Goal: Information Seeking & Learning: Understand process/instructions

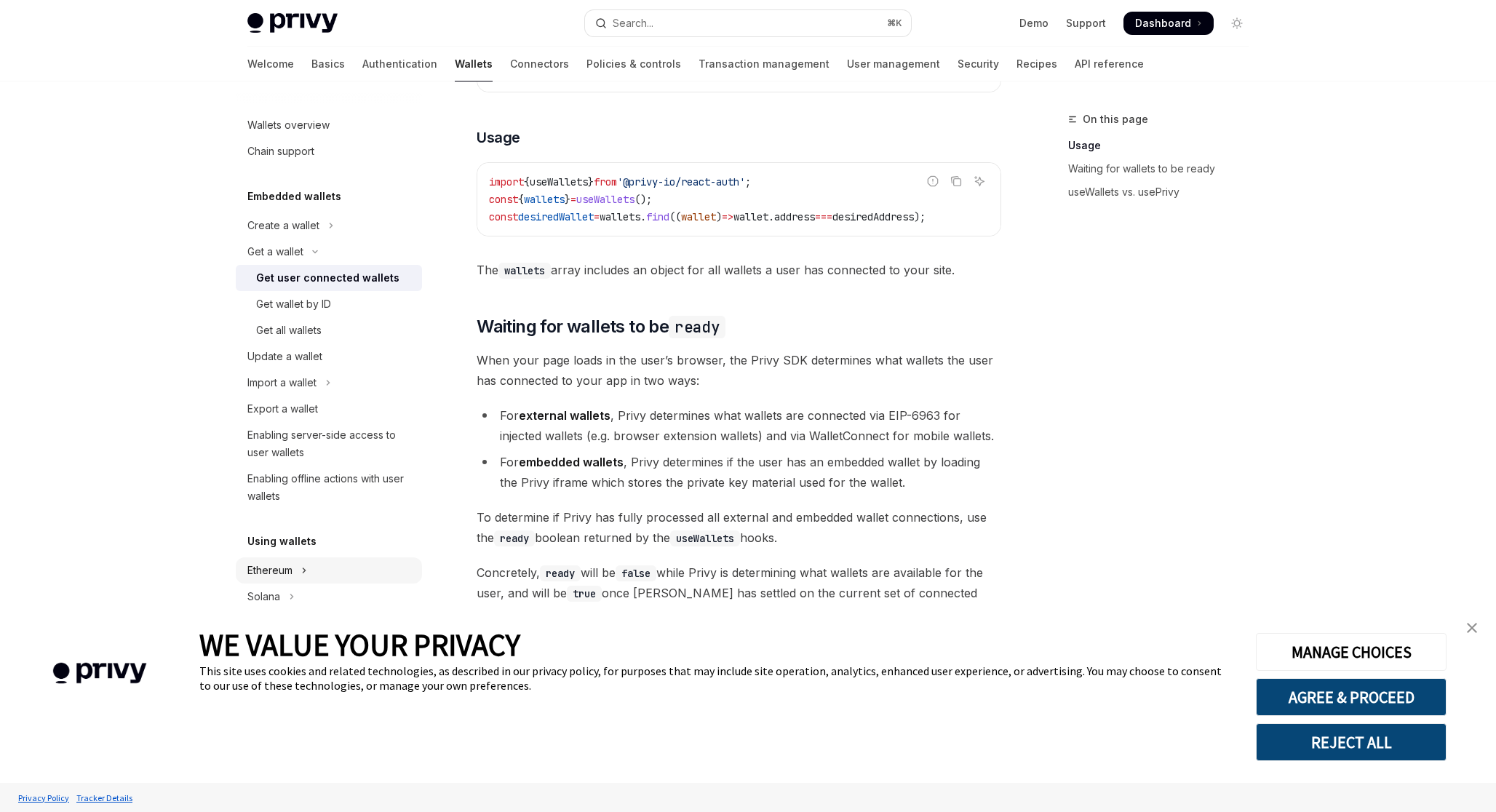
scroll to position [566, 0]
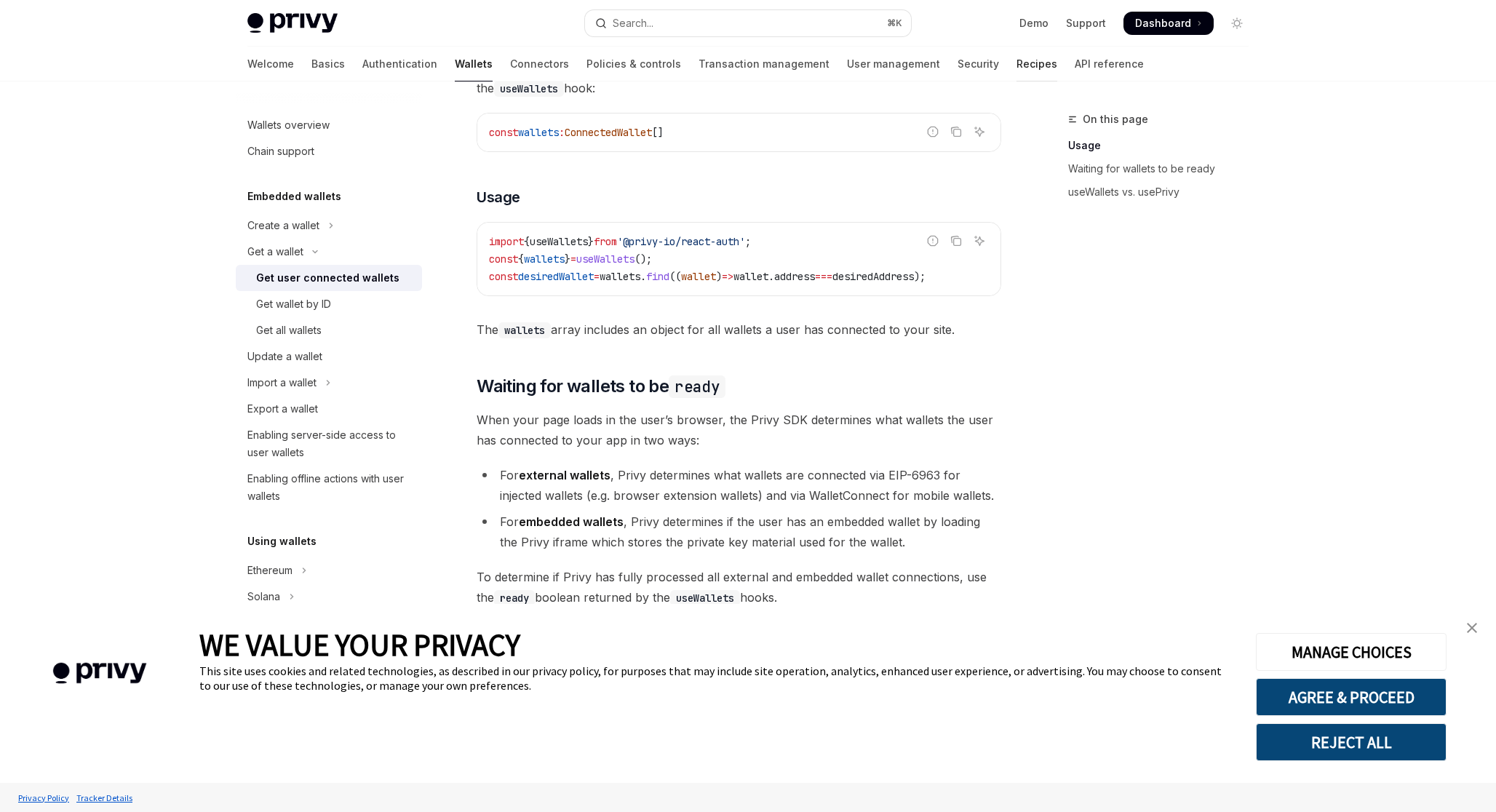
click at [1016, 70] on link "Recipes" at bounding box center [1036, 63] width 41 height 35
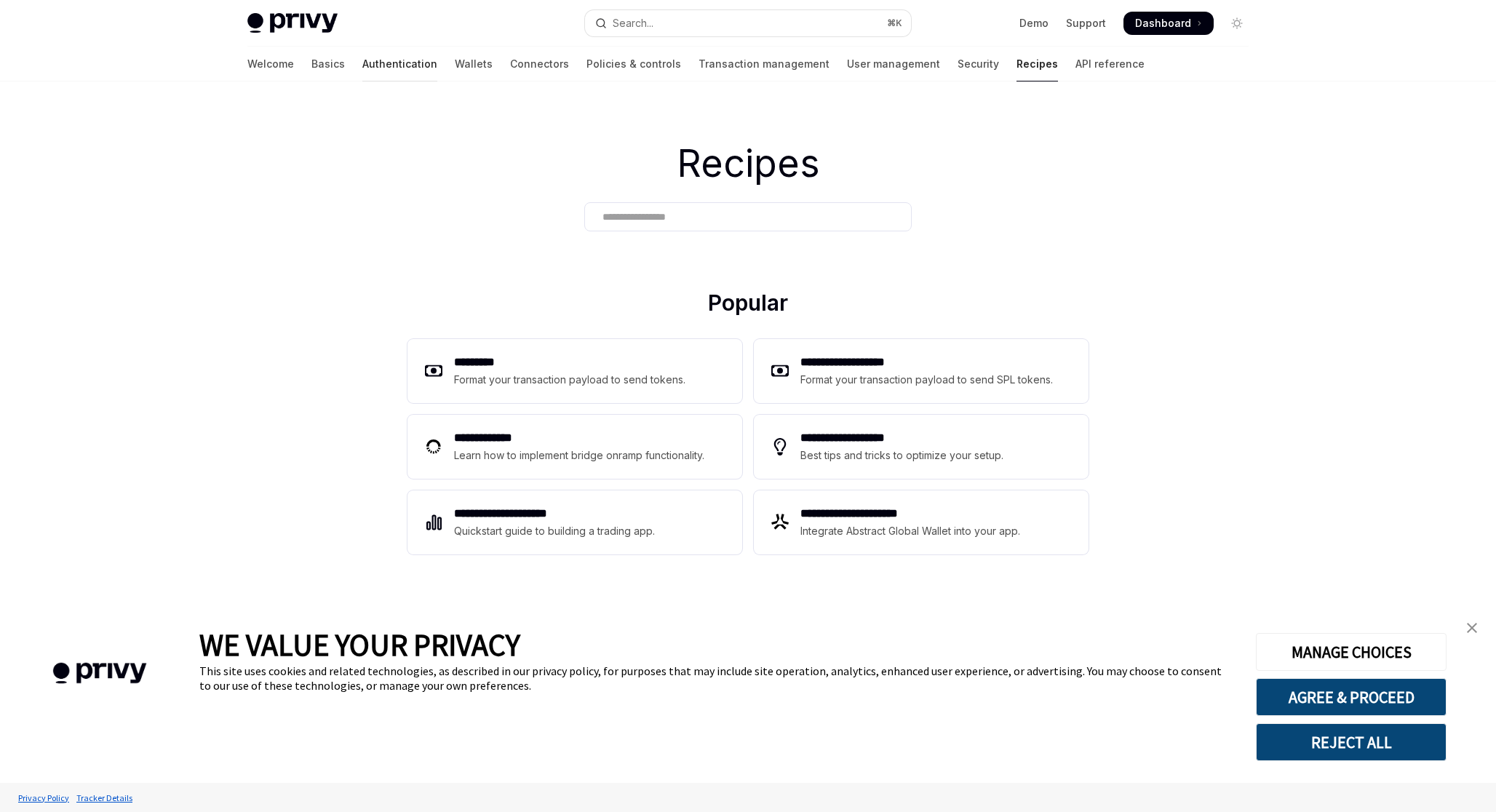
click at [363, 60] on link "Authentication" at bounding box center [400, 63] width 75 height 35
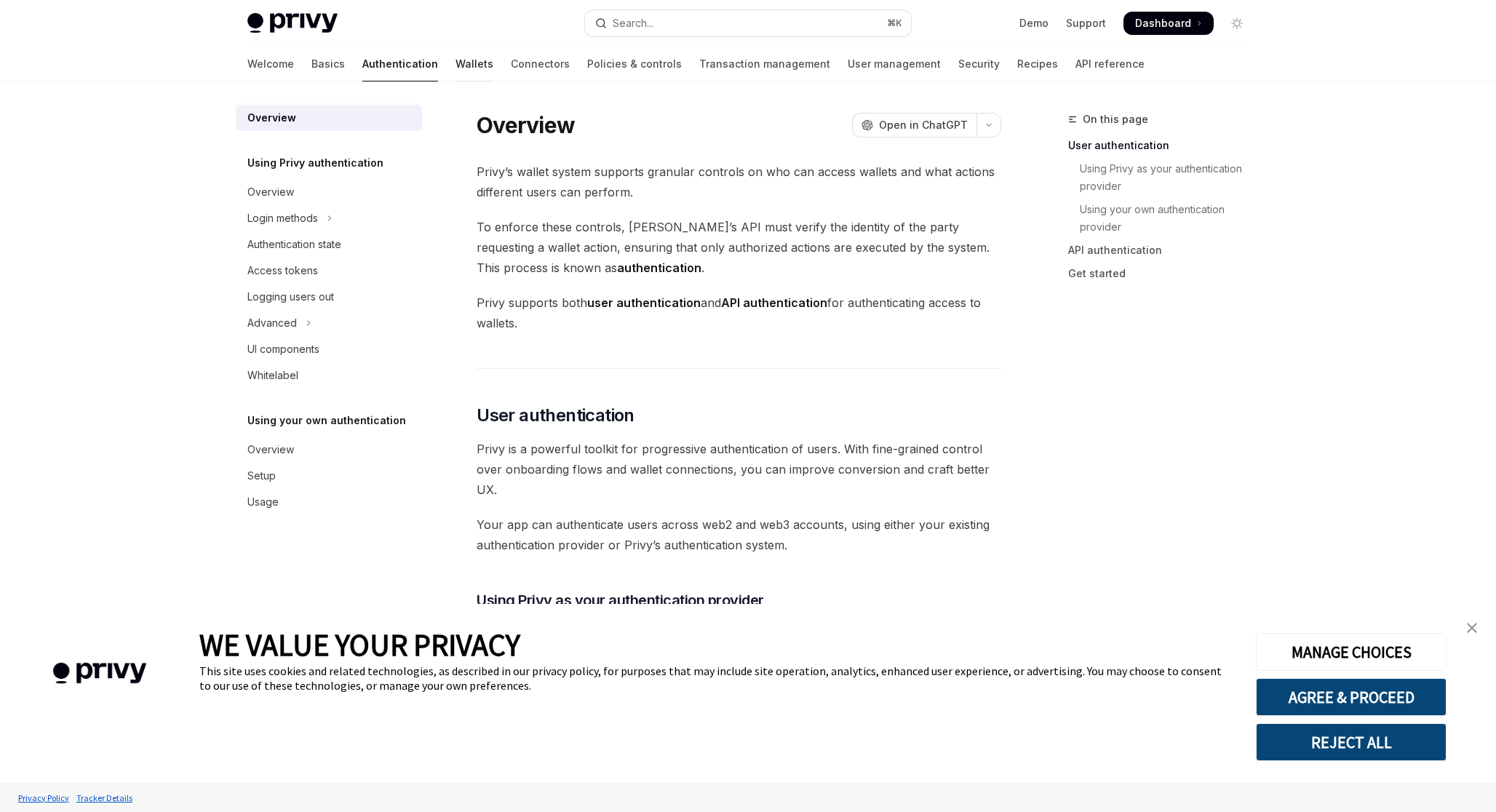
click at [456, 64] on link "Wallets" at bounding box center [475, 63] width 38 height 35
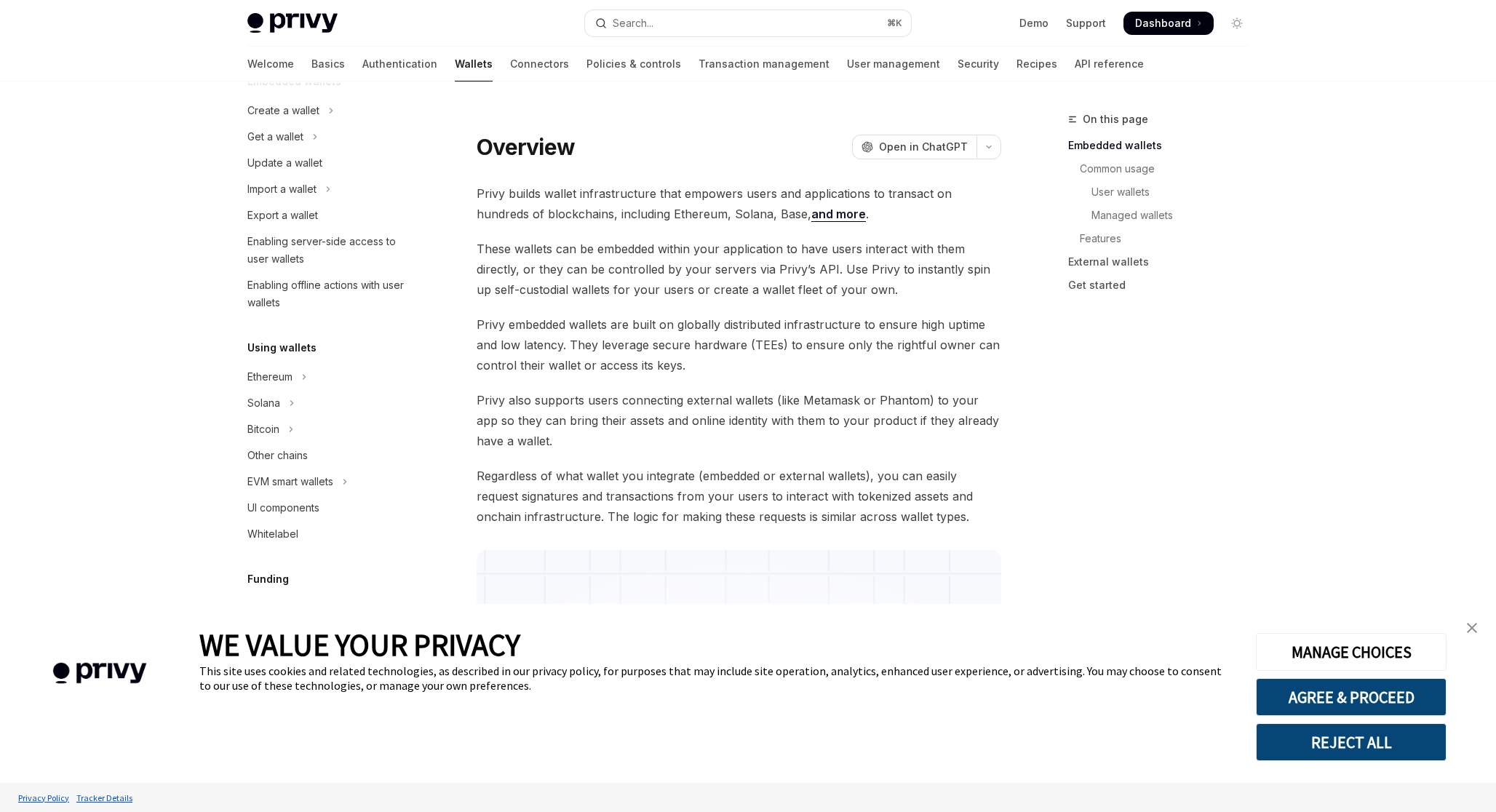
scroll to position [122, 0]
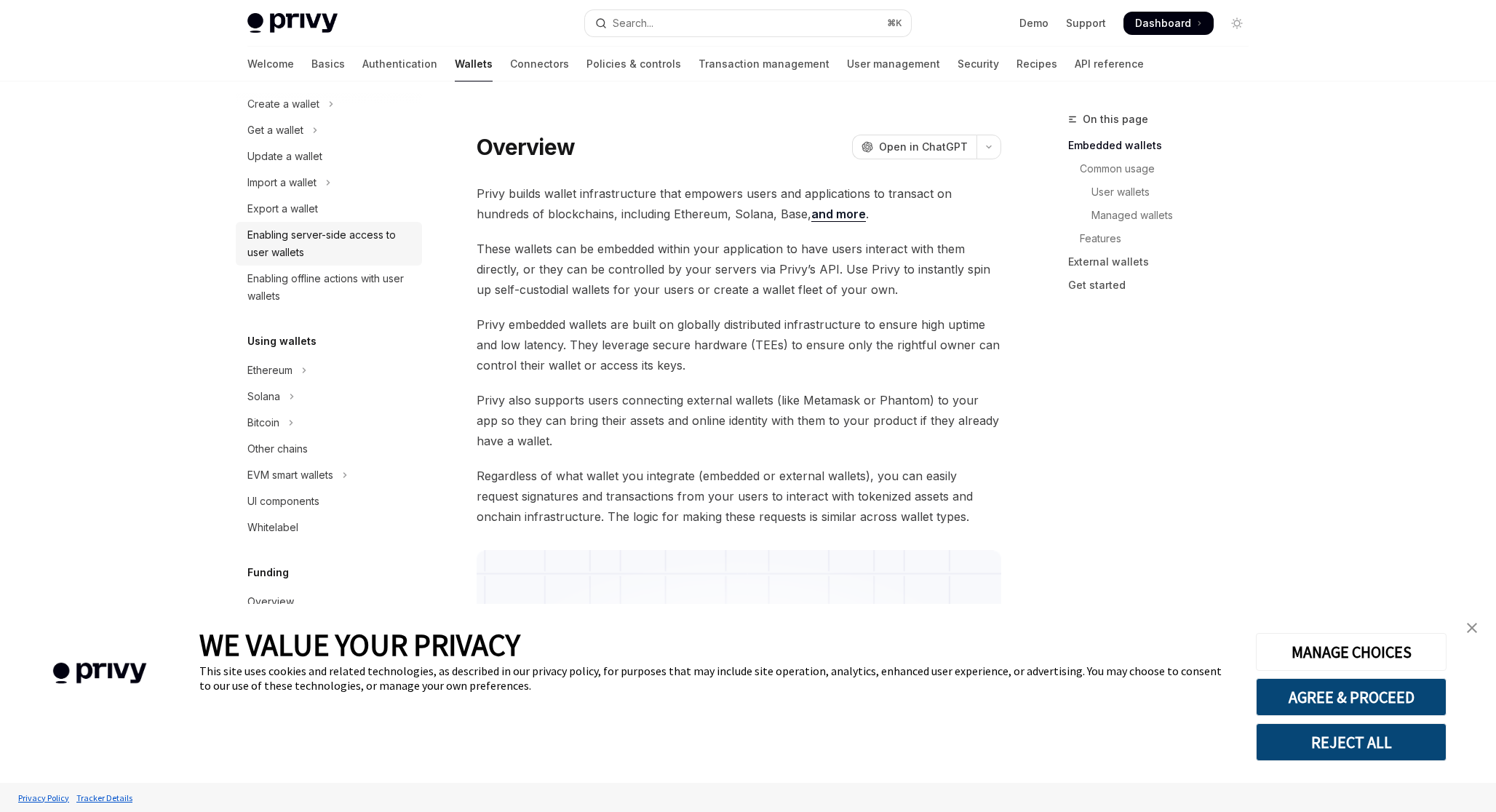
click at [292, 264] on link "Enabling server-side access to user wallets" at bounding box center [329, 244] width 186 height 44
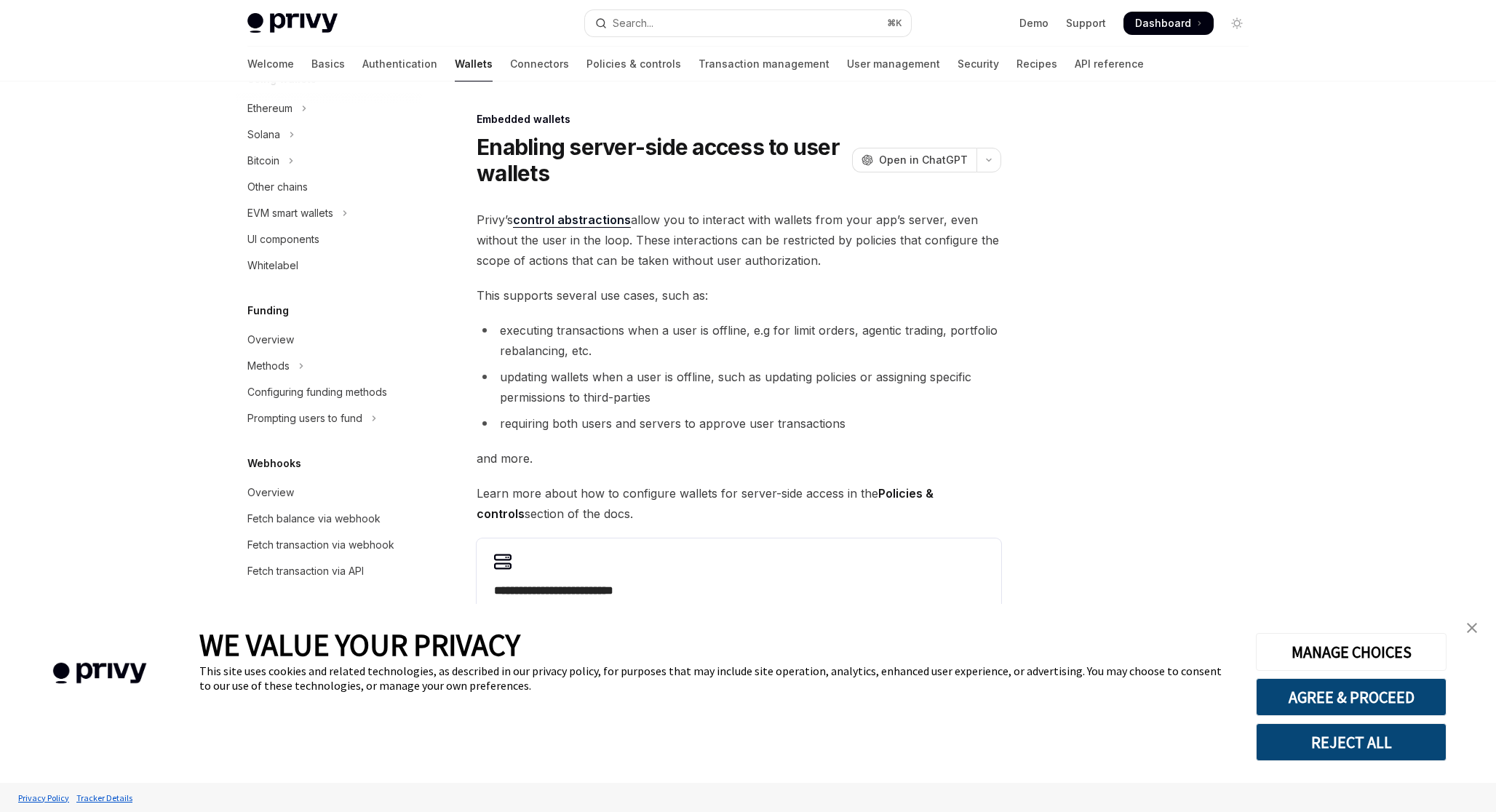
scroll to position [438, 0]
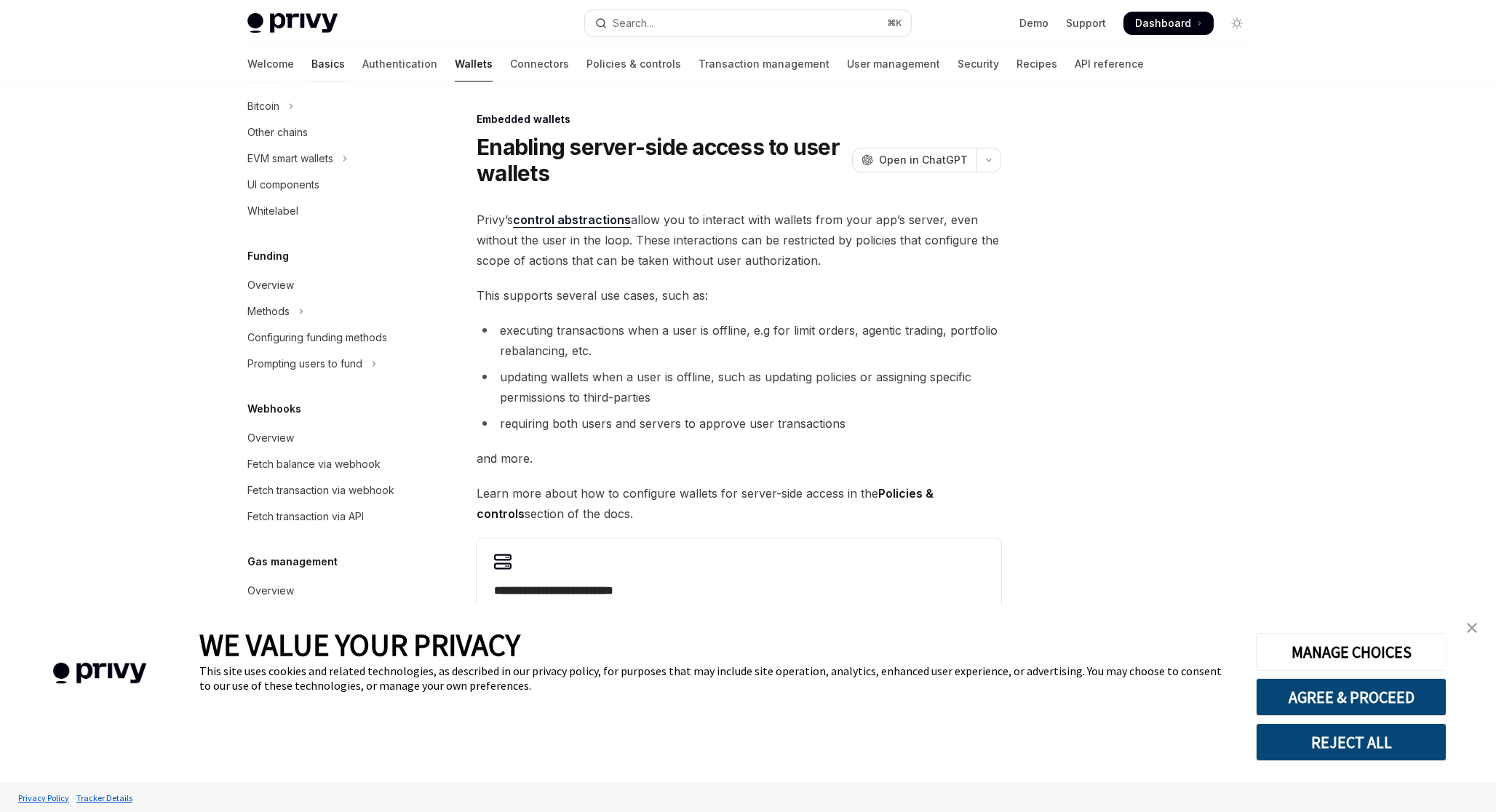
click at [311, 68] on link "Basics" at bounding box center [328, 63] width 34 height 35
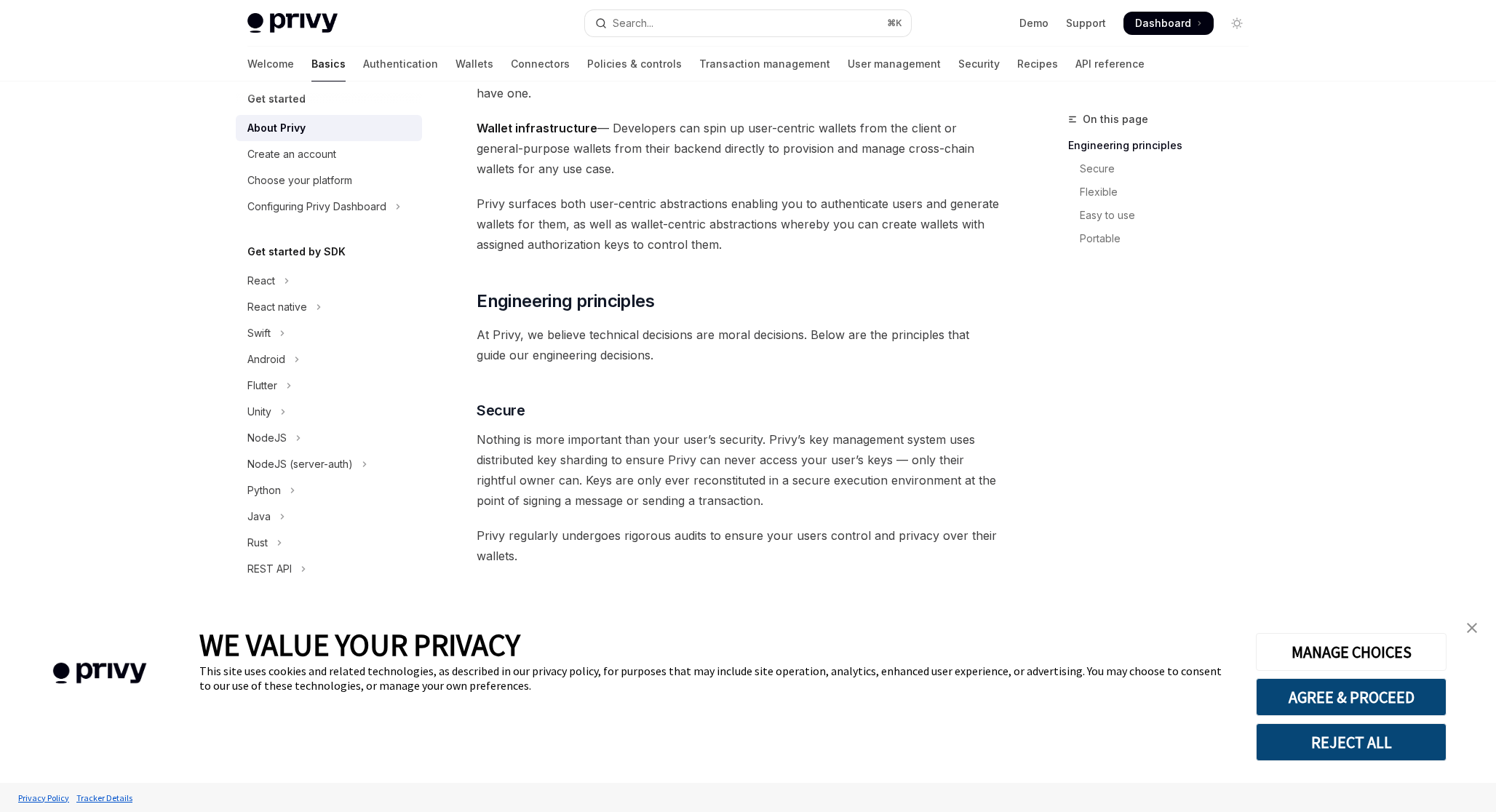
scroll to position [273, 0]
click at [269, 284] on div "React" at bounding box center [262, 281] width 28 height 18
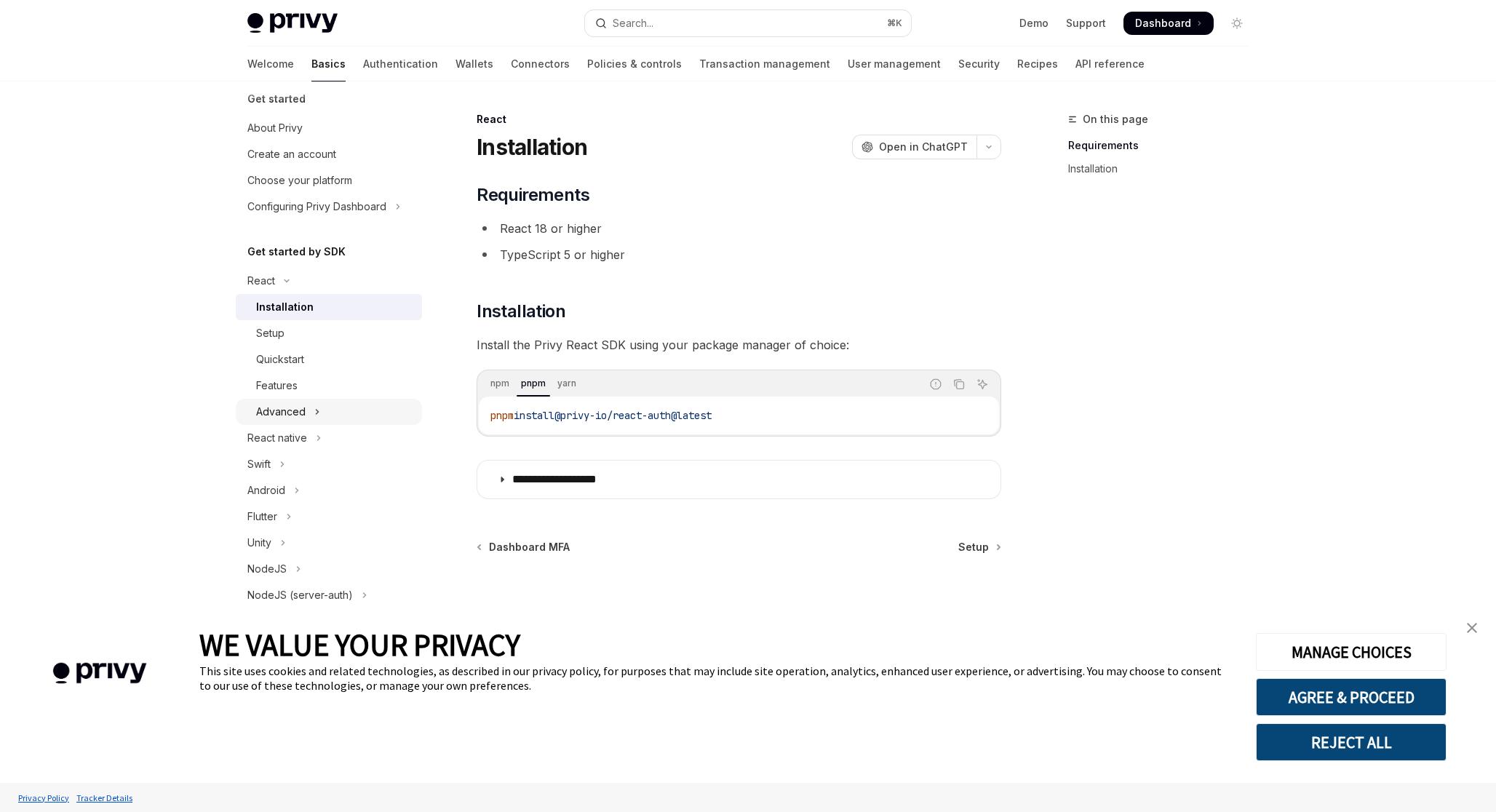
click at [277, 403] on div "Advanced" at bounding box center [281, 412] width 50 height 18
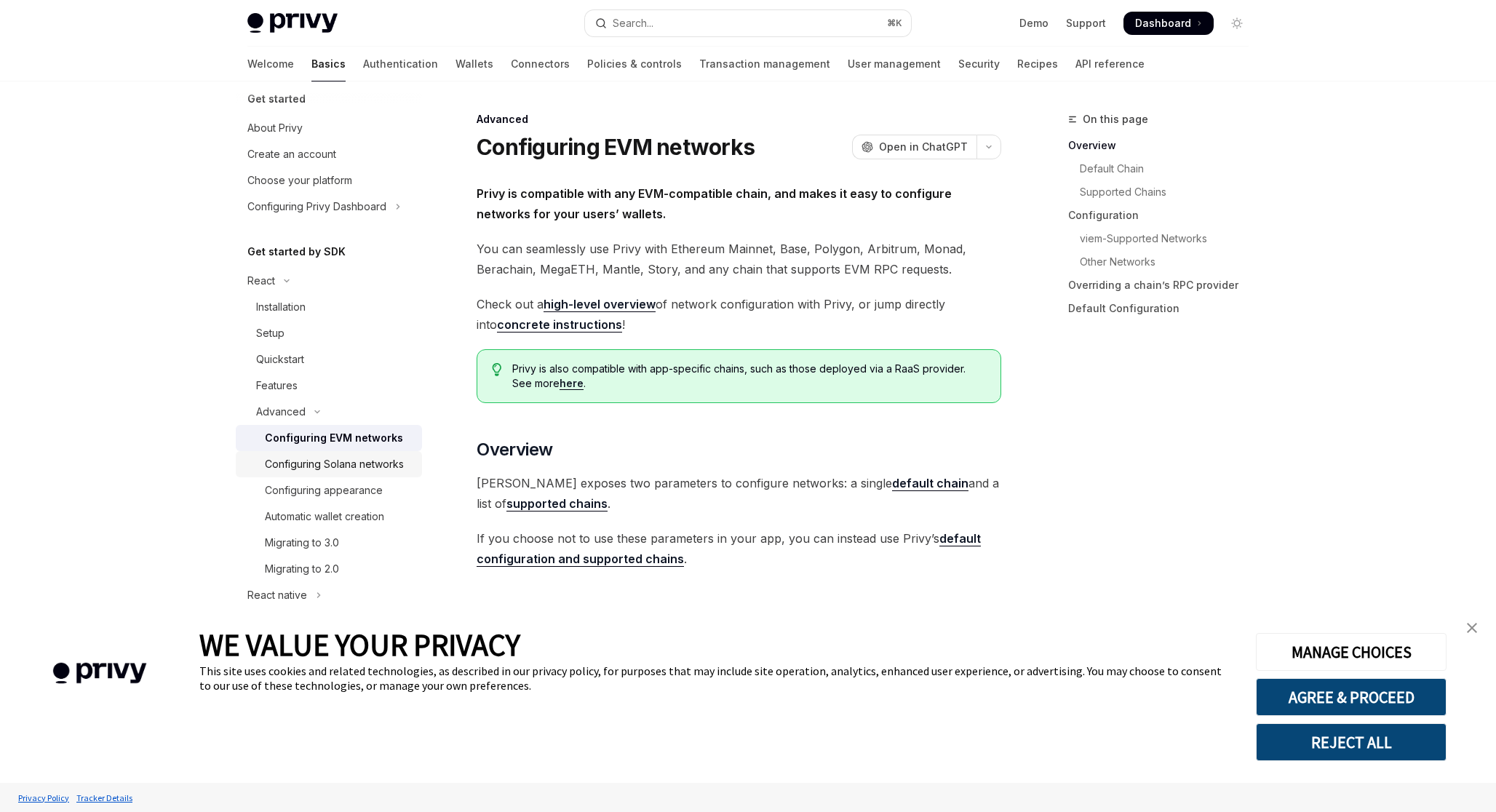
click at [298, 456] on div "Configuring Solana networks" at bounding box center [334, 464] width 139 height 18
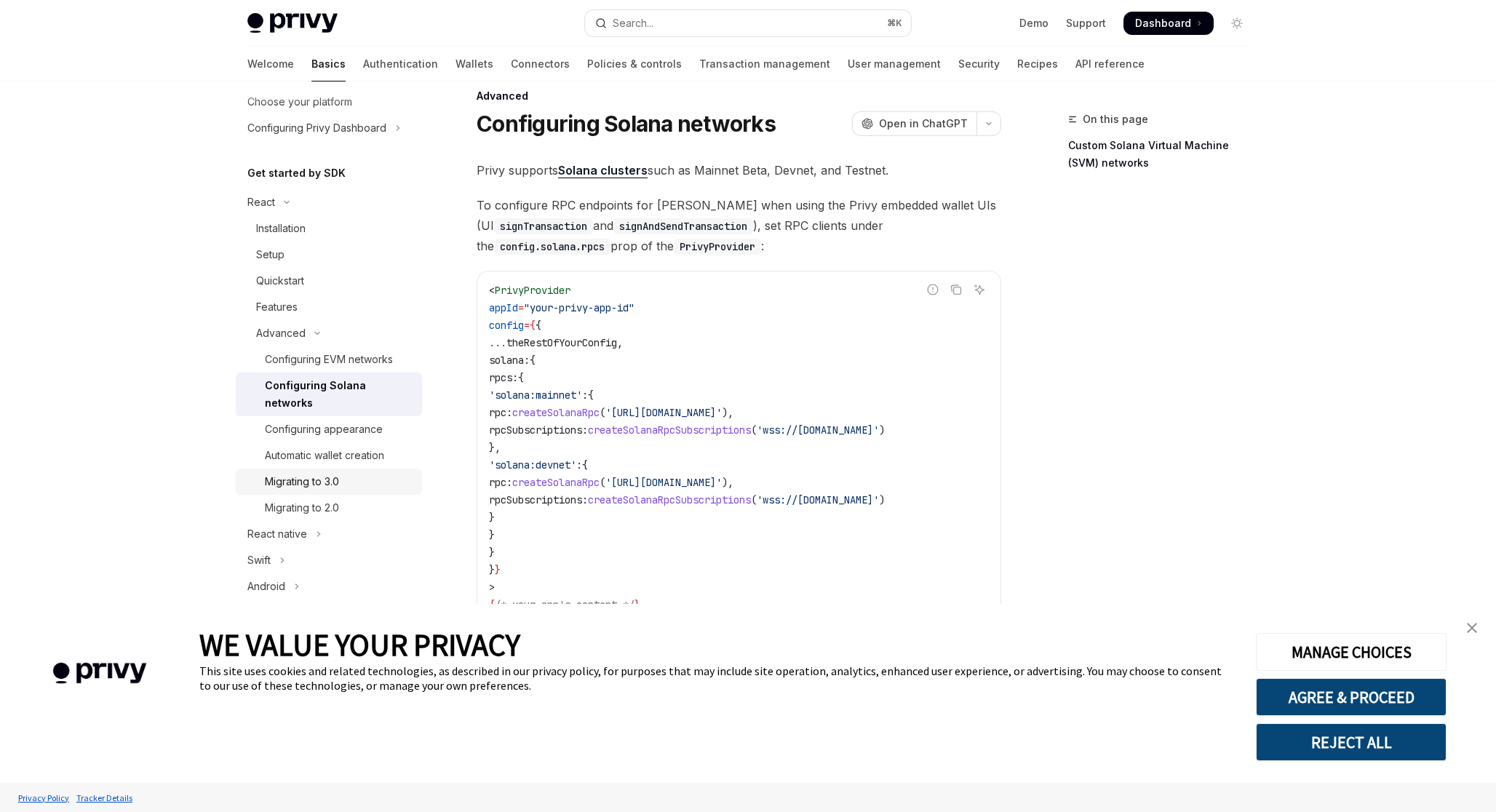
scroll to position [81, 0]
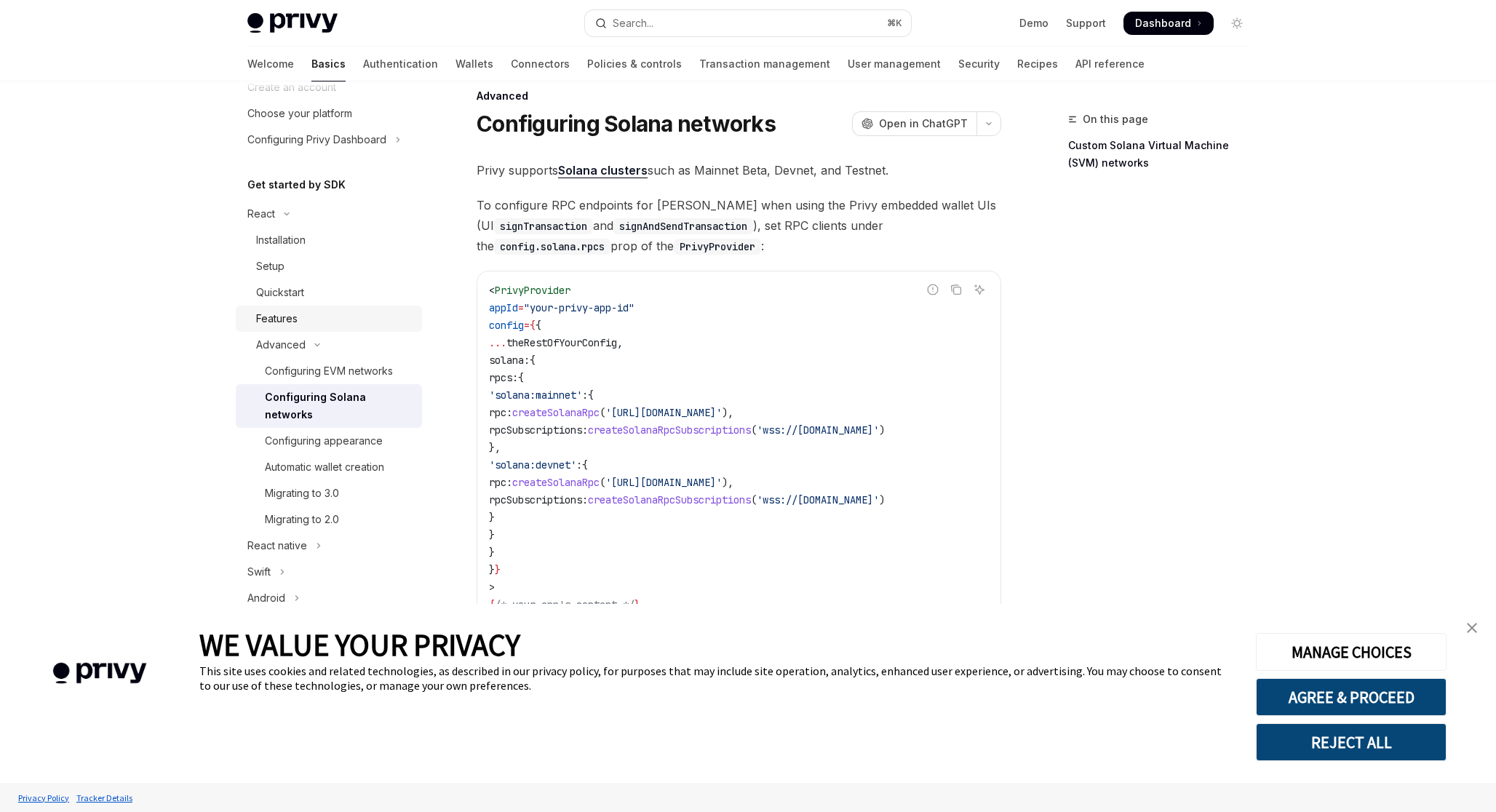
click at [307, 313] on div "Features" at bounding box center [335, 319] width 158 height 18
type textarea "*"
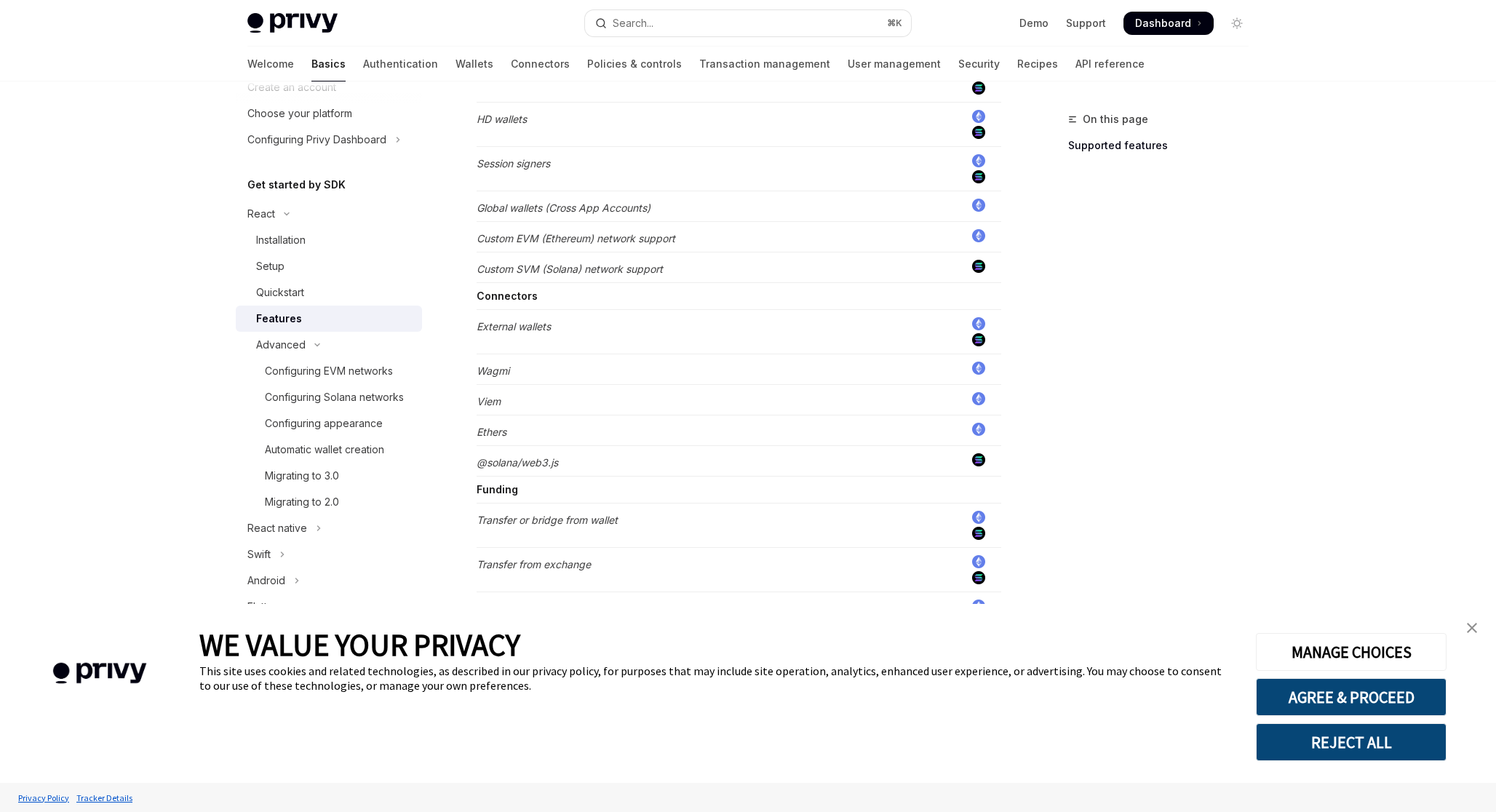
scroll to position [1026, 0]
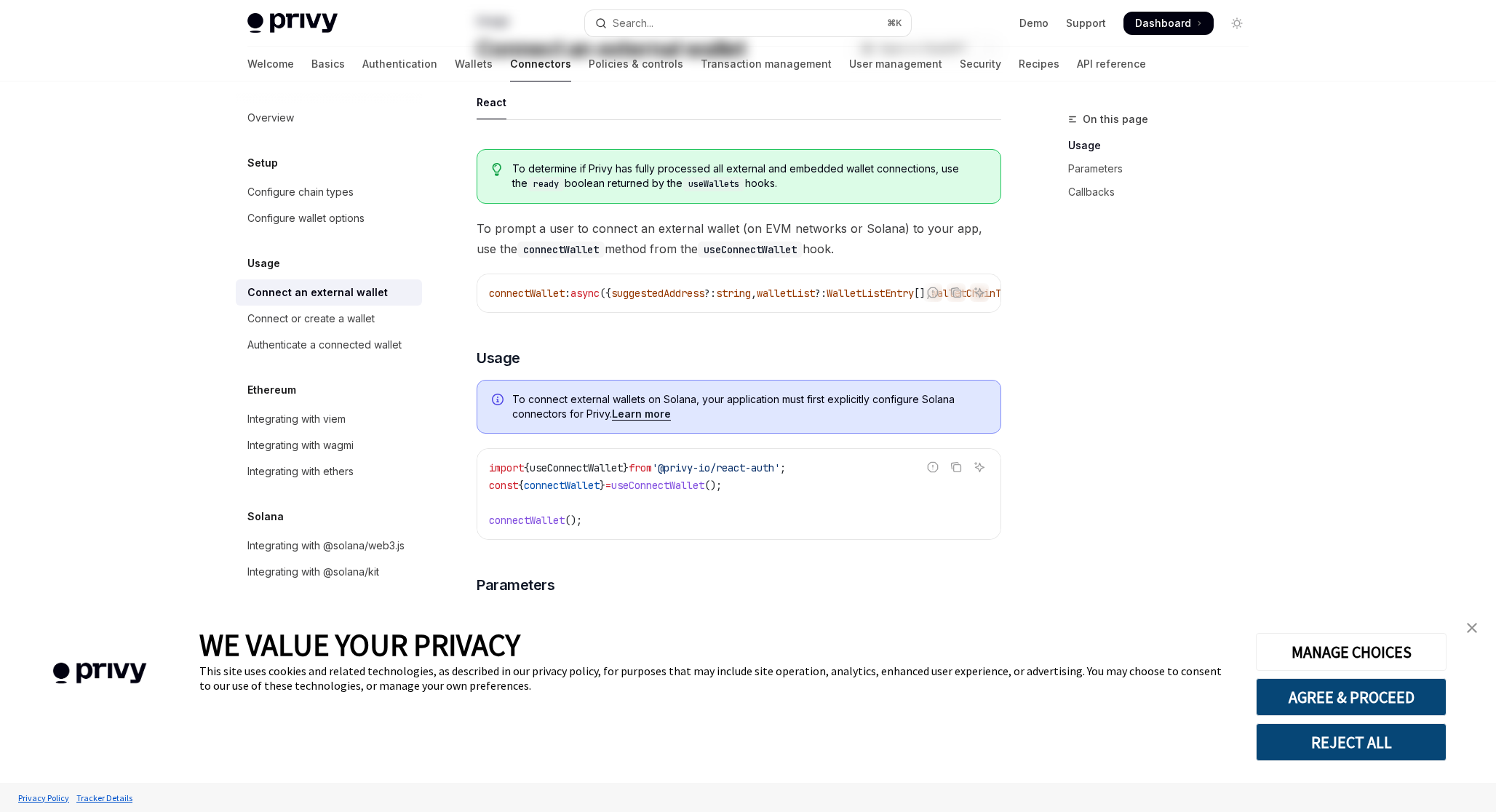
scroll to position [144, 0]
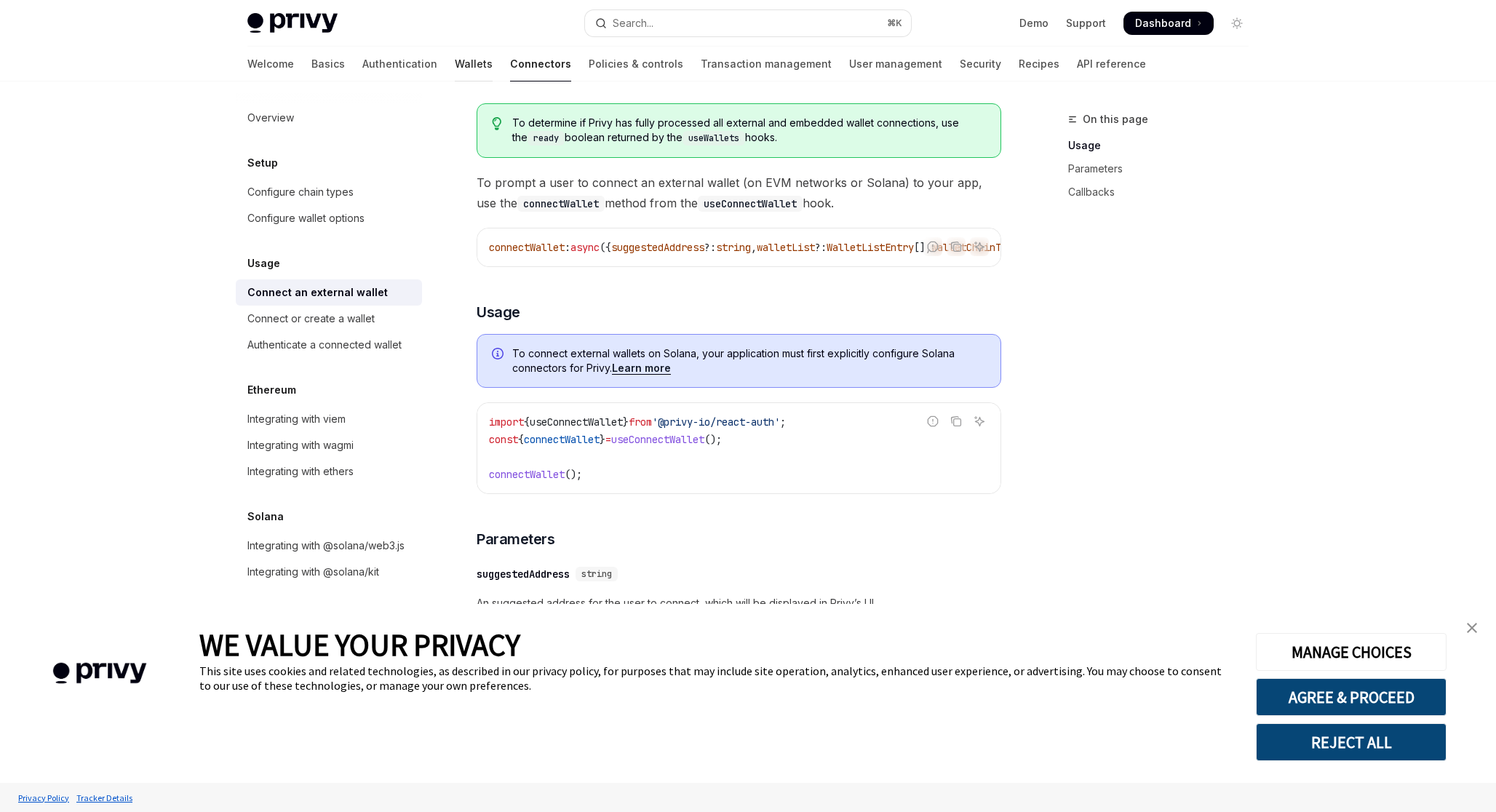
click at [455, 64] on link "Wallets" at bounding box center [474, 63] width 38 height 35
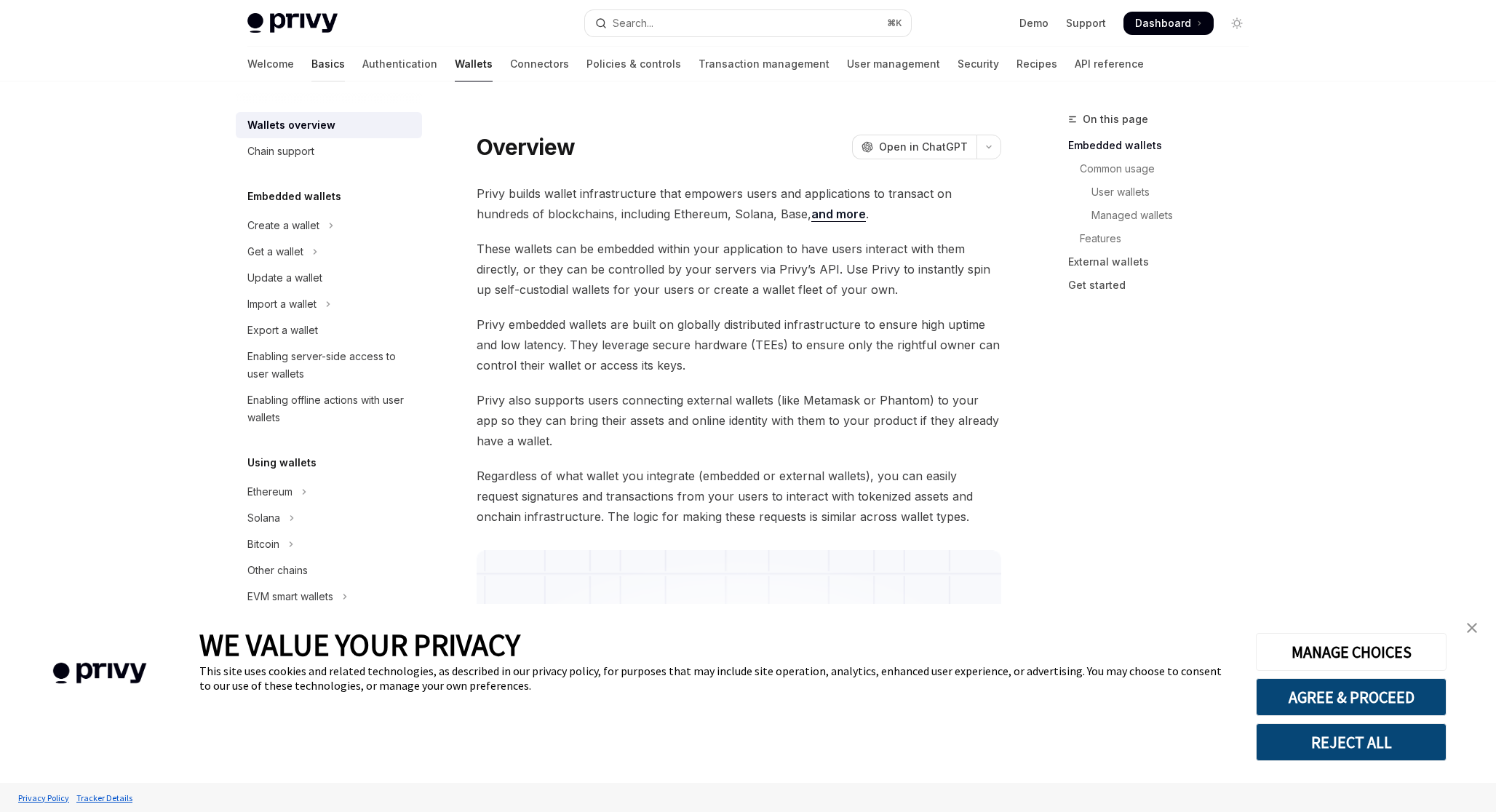
click at [311, 57] on link "Basics" at bounding box center [328, 63] width 34 height 35
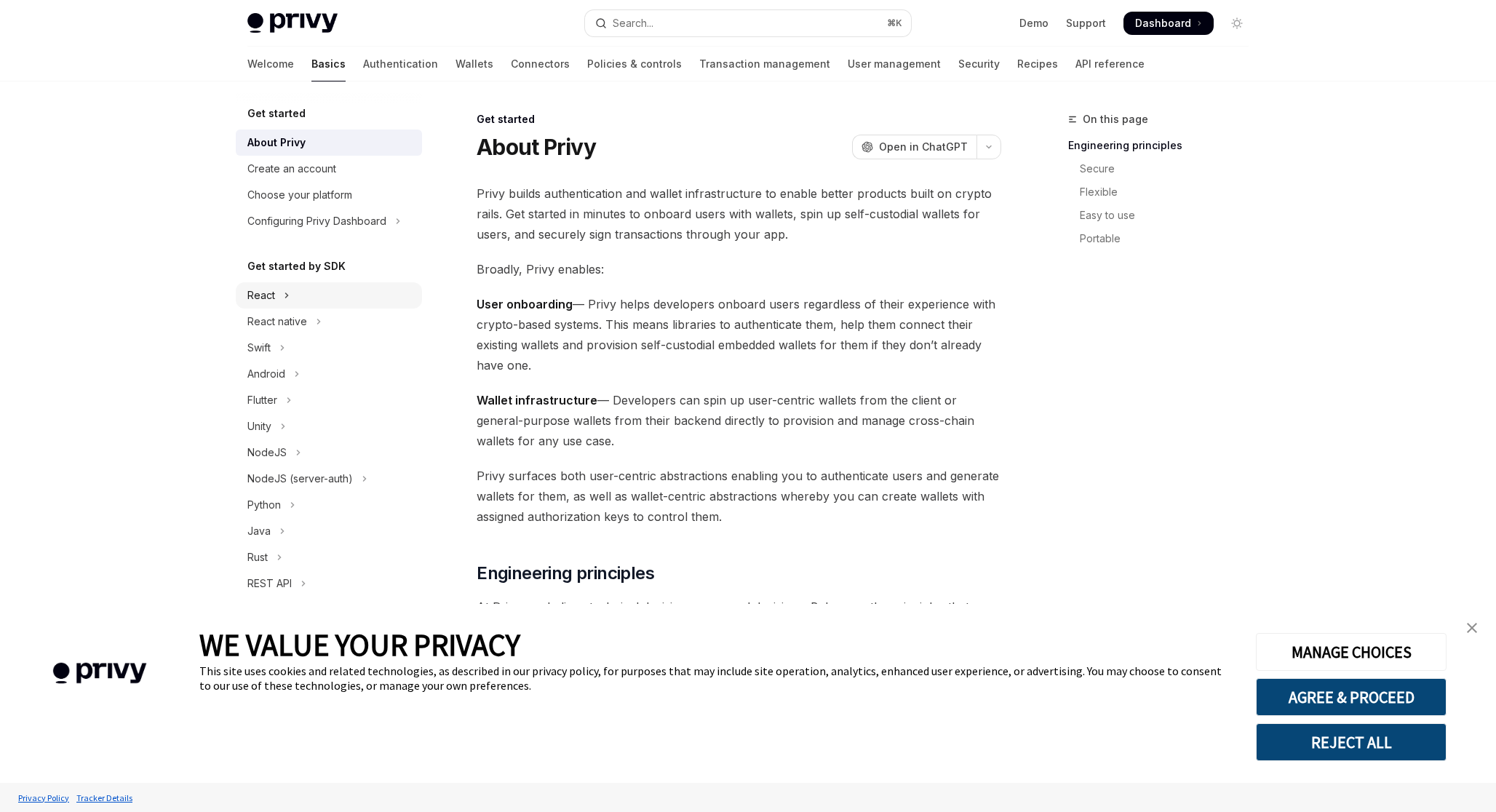
click at [285, 303] on icon "Toggle React section" at bounding box center [287, 295] width 6 height 18
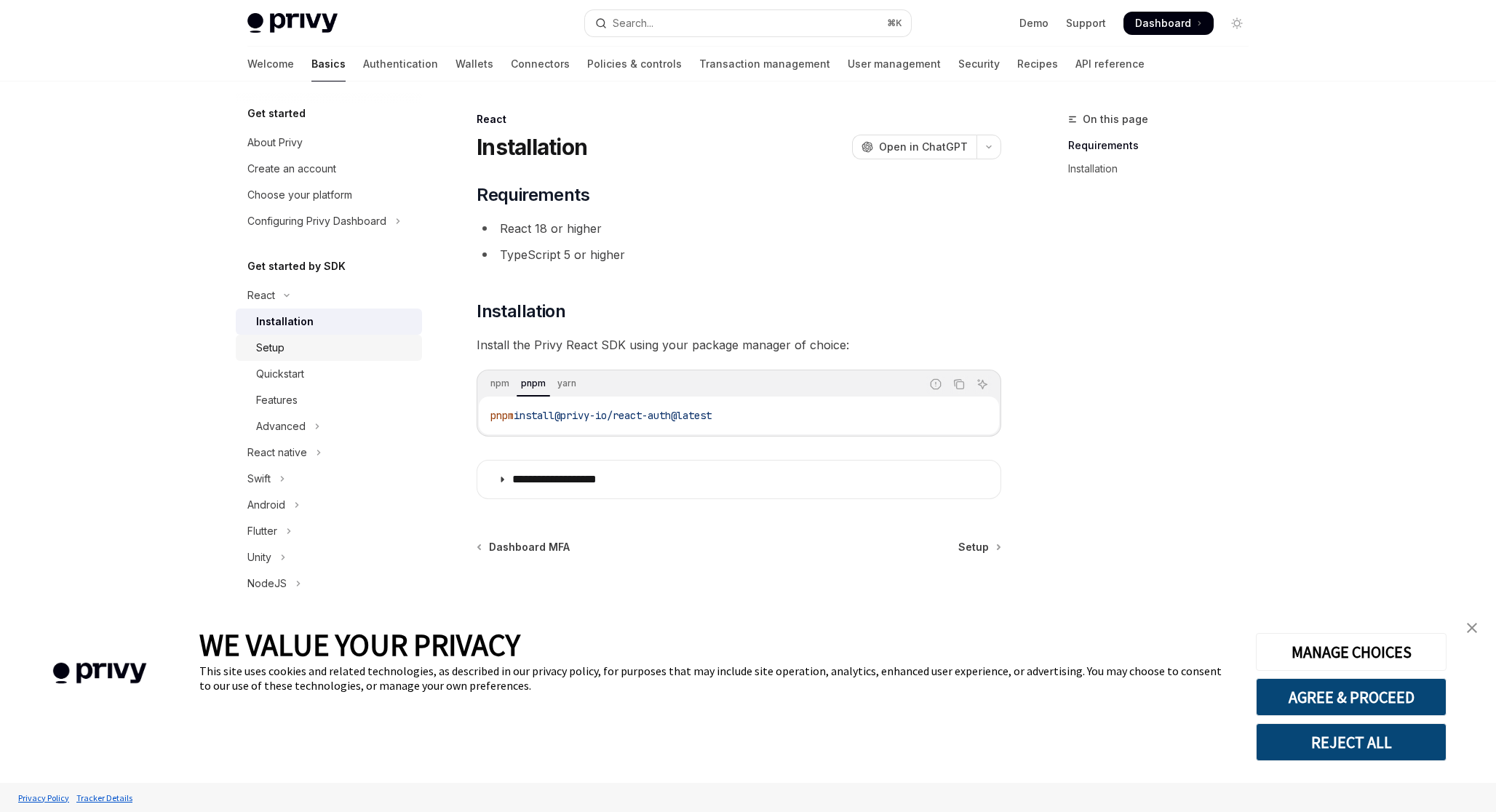
click at [278, 350] on div "Setup" at bounding box center [270, 348] width 29 height 18
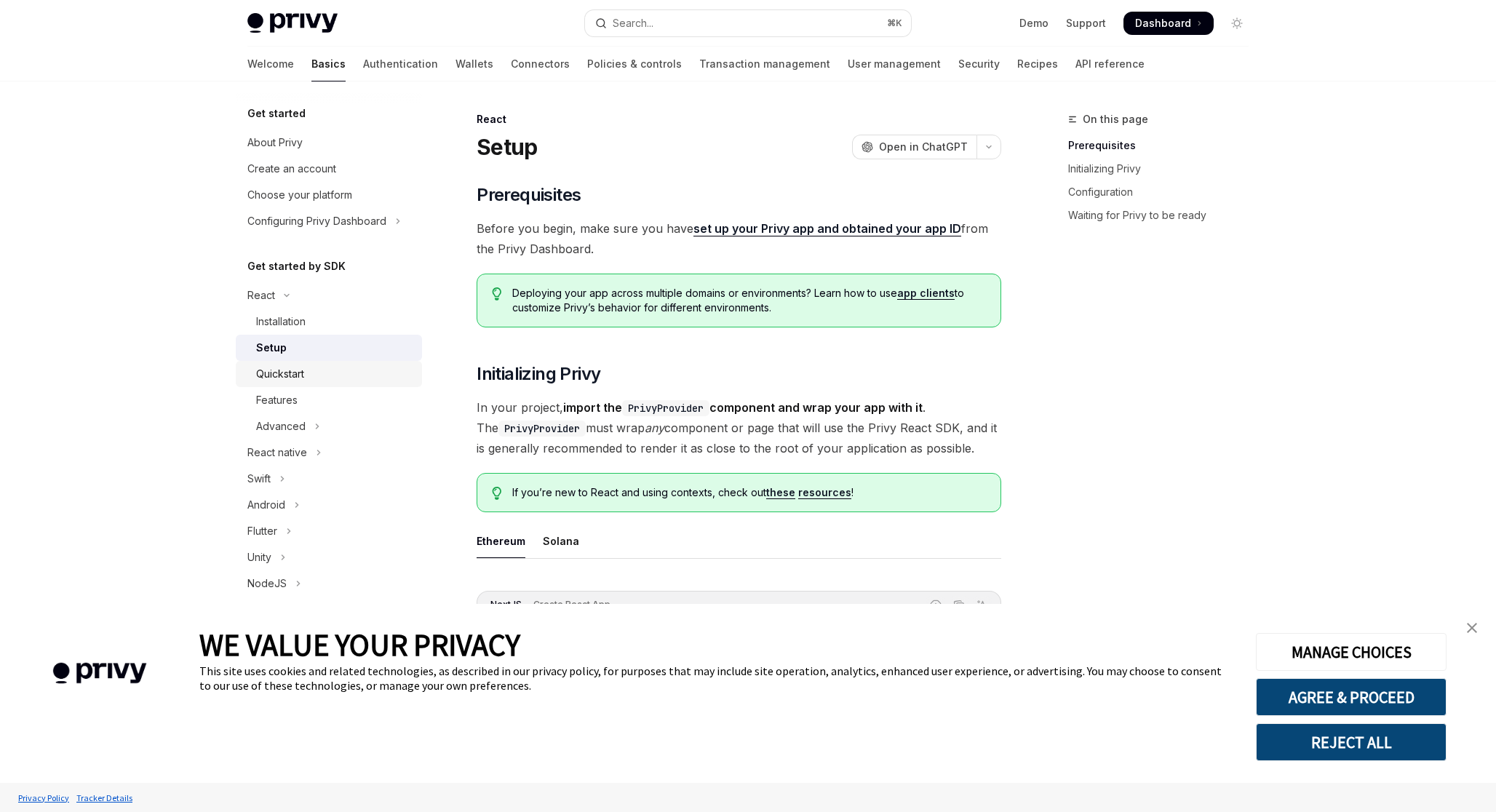
click at [279, 374] on div "Quickstart" at bounding box center [280, 374] width 48 height 18
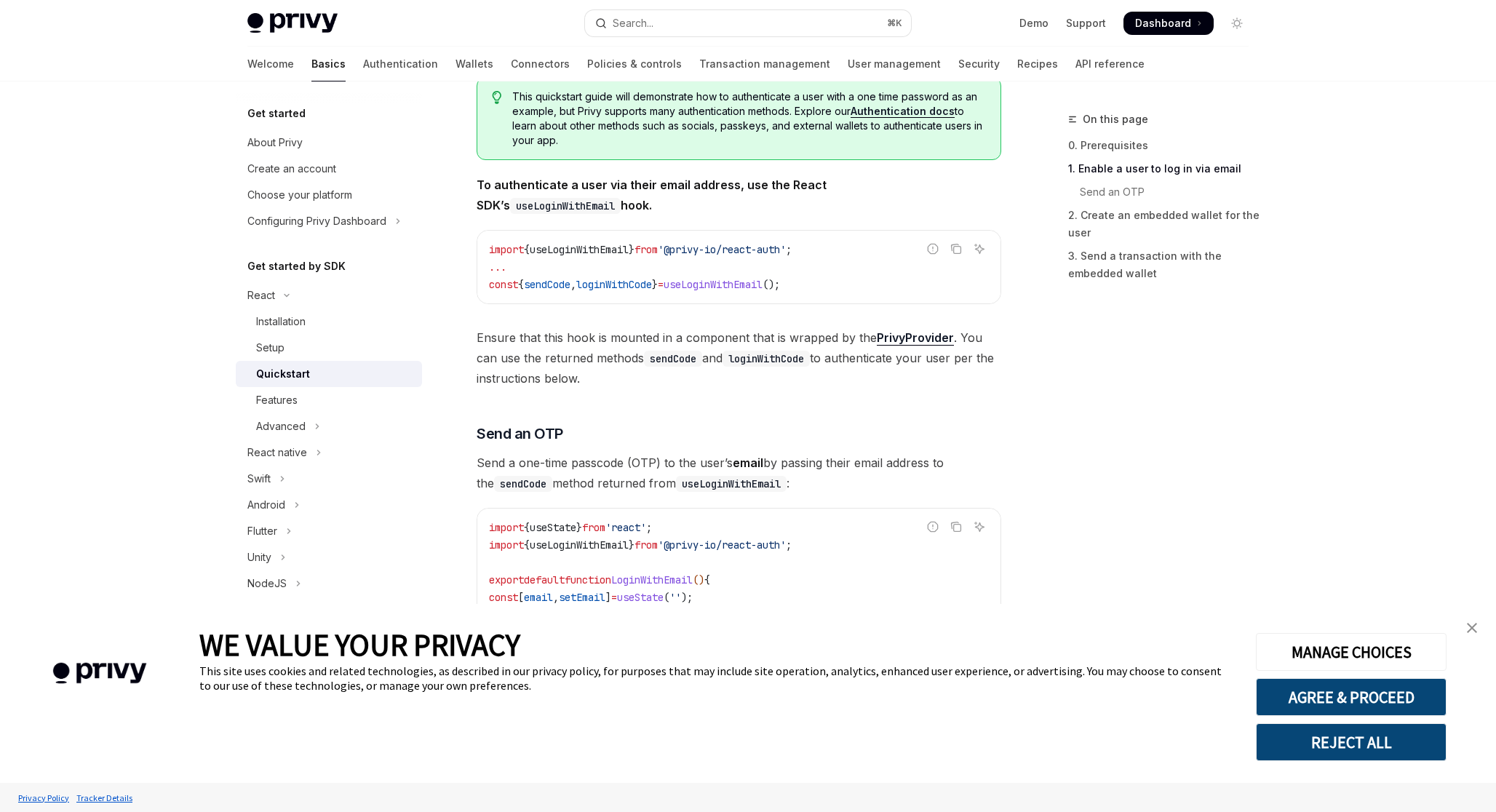
scroll to position [368, 0]
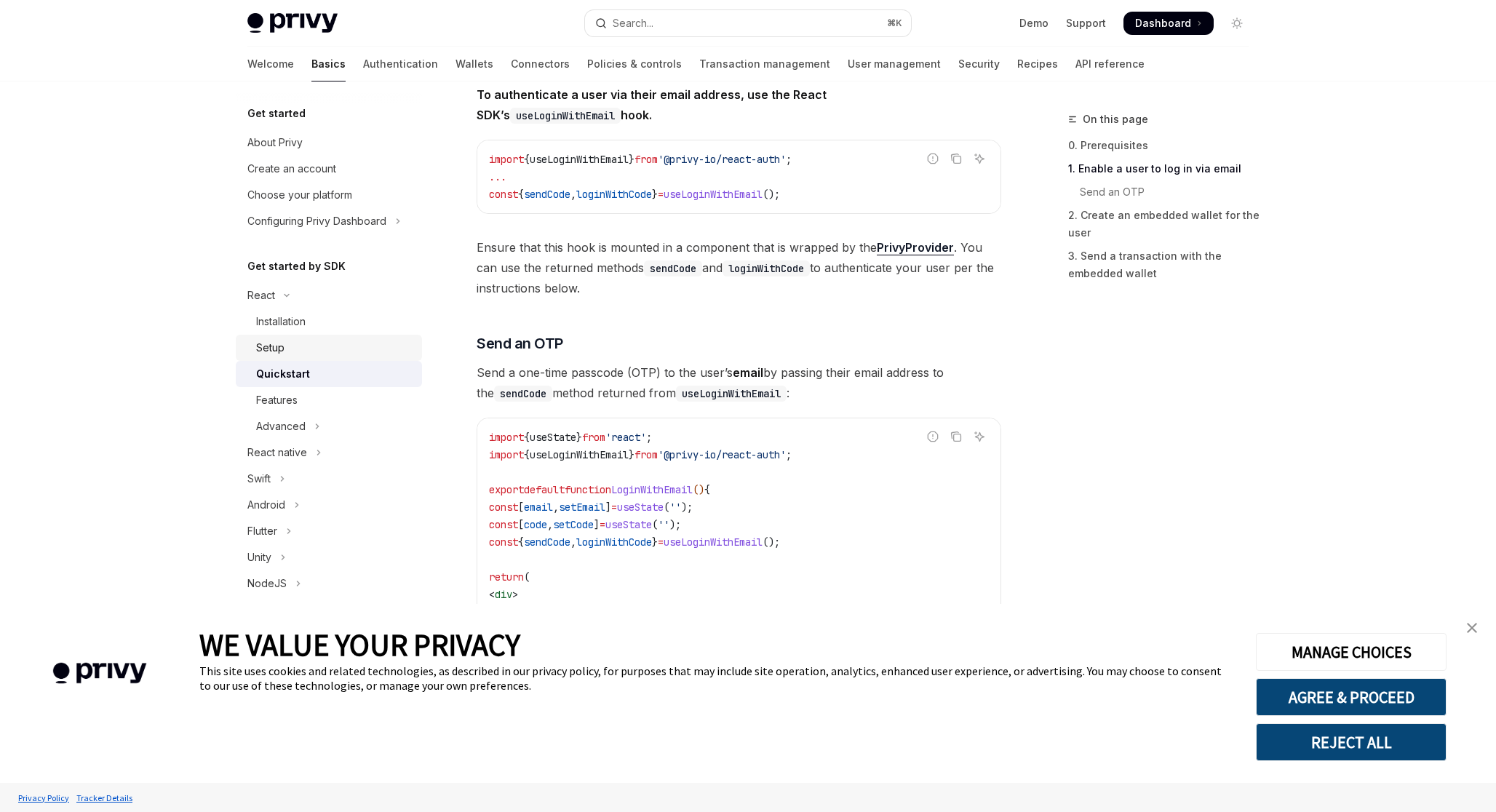
click at [281, 356] on link "Setup" at bounding box center [329, 348] width 186 height 26
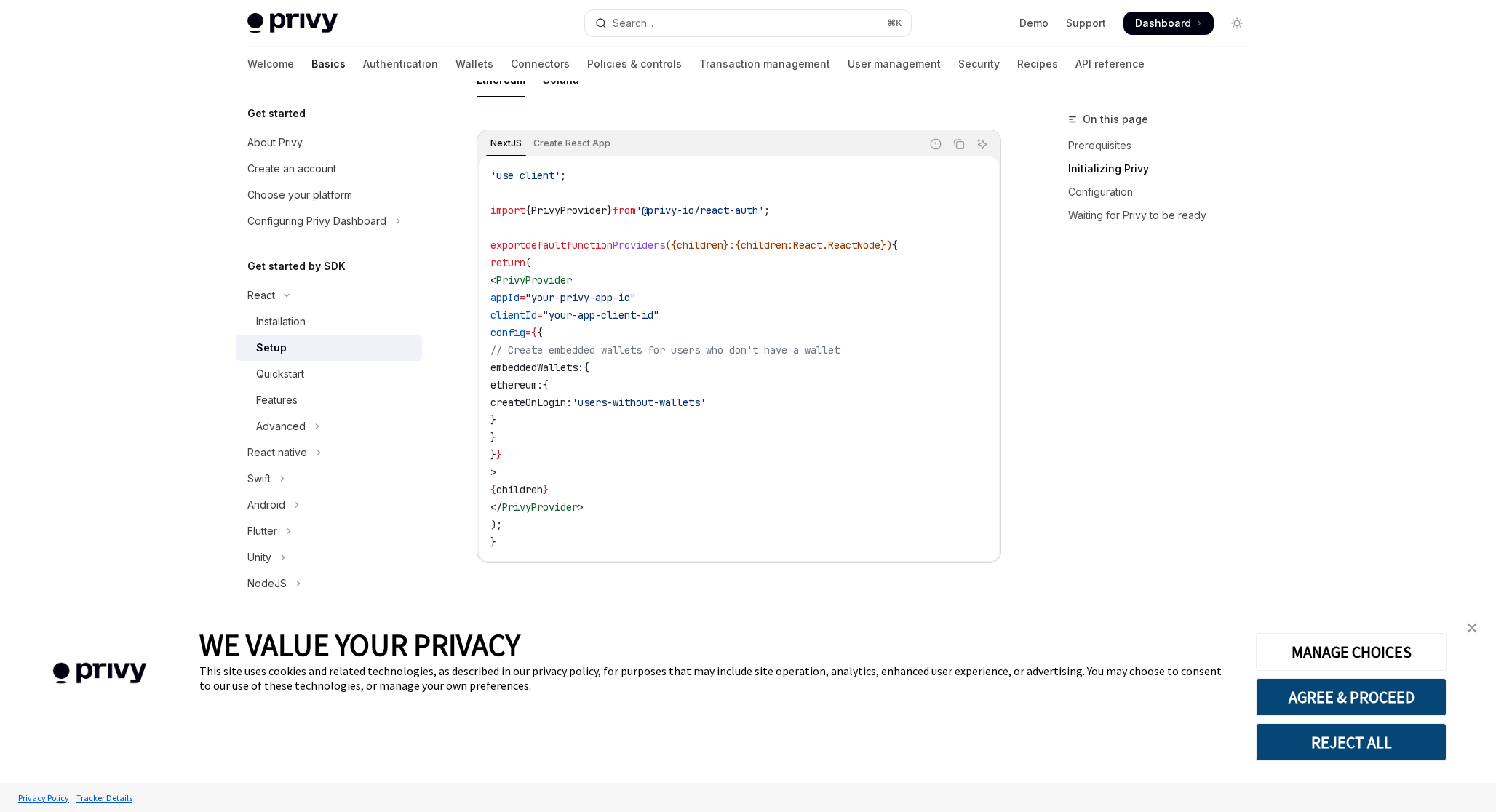
scroll to position [509, 0]
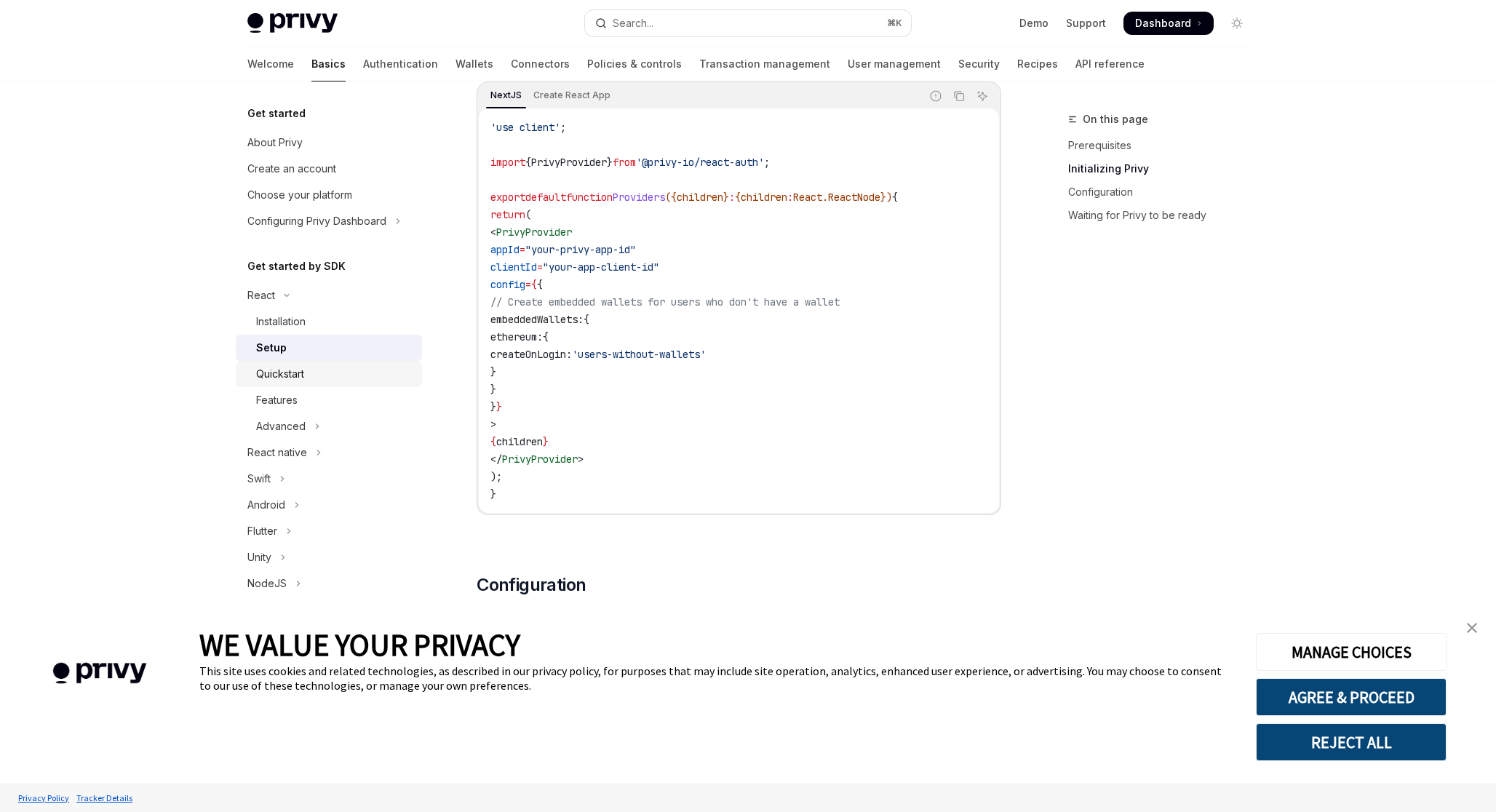
click at [309, 374] on div "Quickstart" at bounding box center [335, 374] width 158 height 18
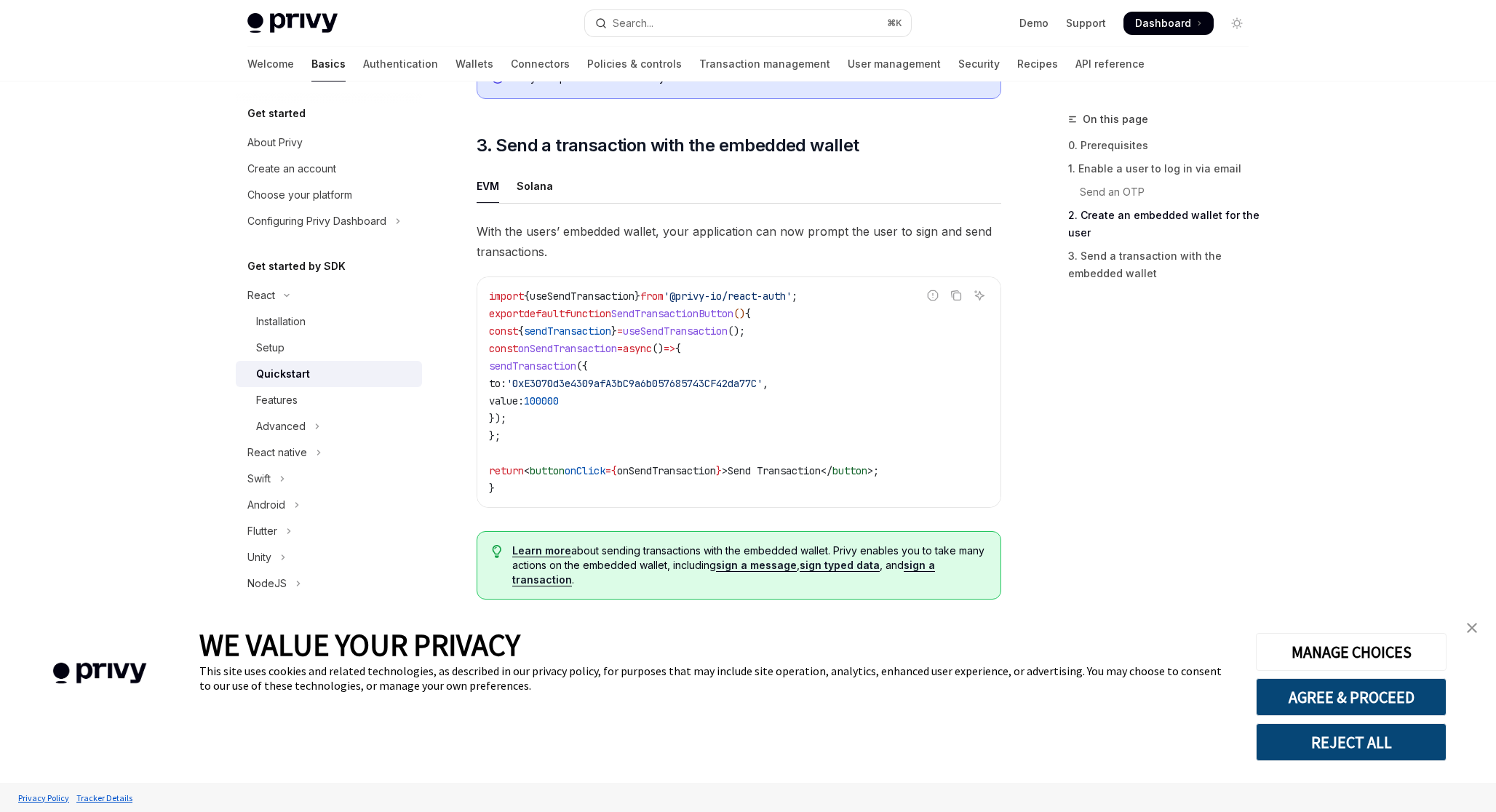
scroll to position [1183, 0]
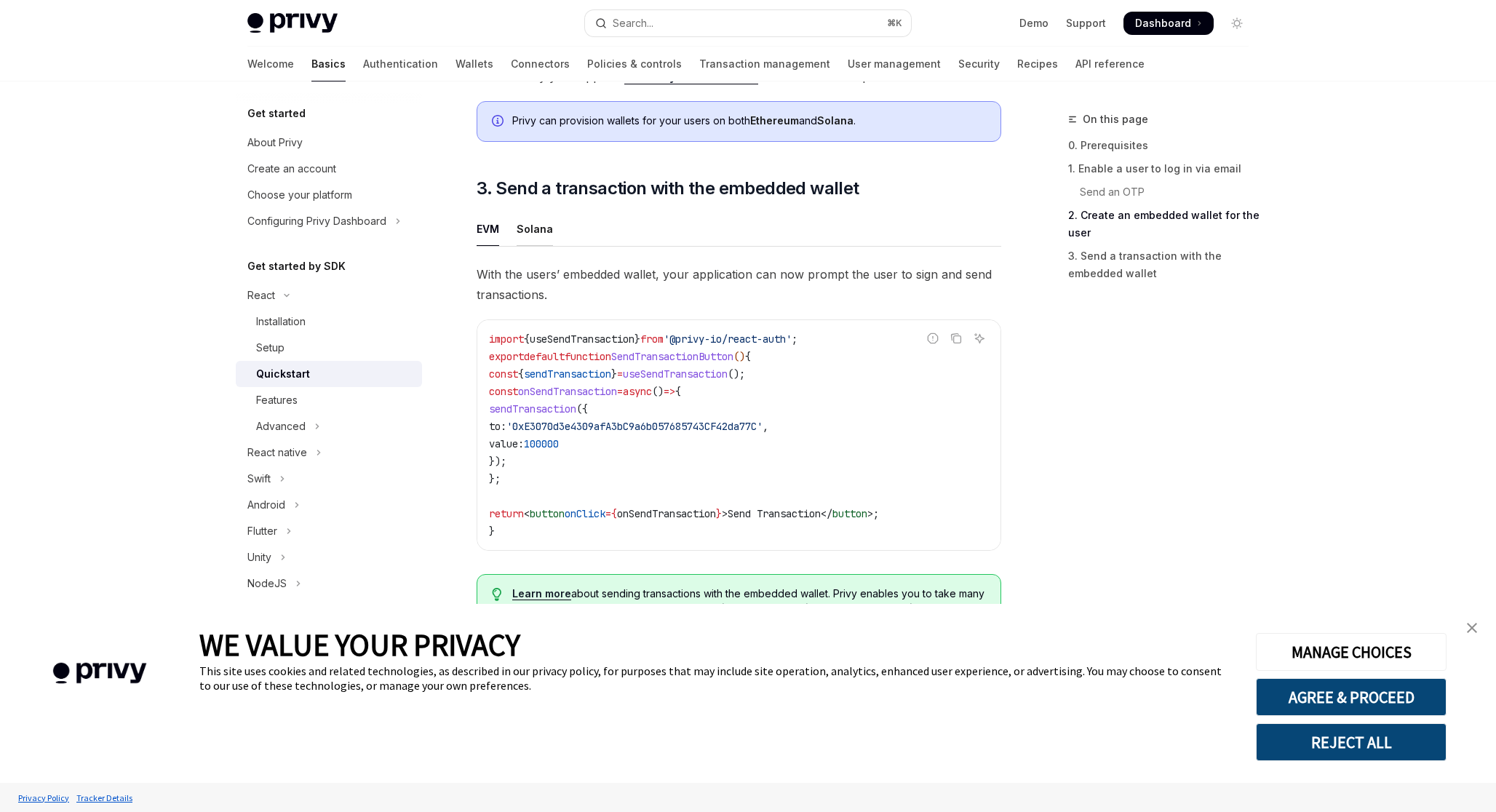
click at [532, 239] on div "Solana" at bounding box center [535, 229] width 37 height 35
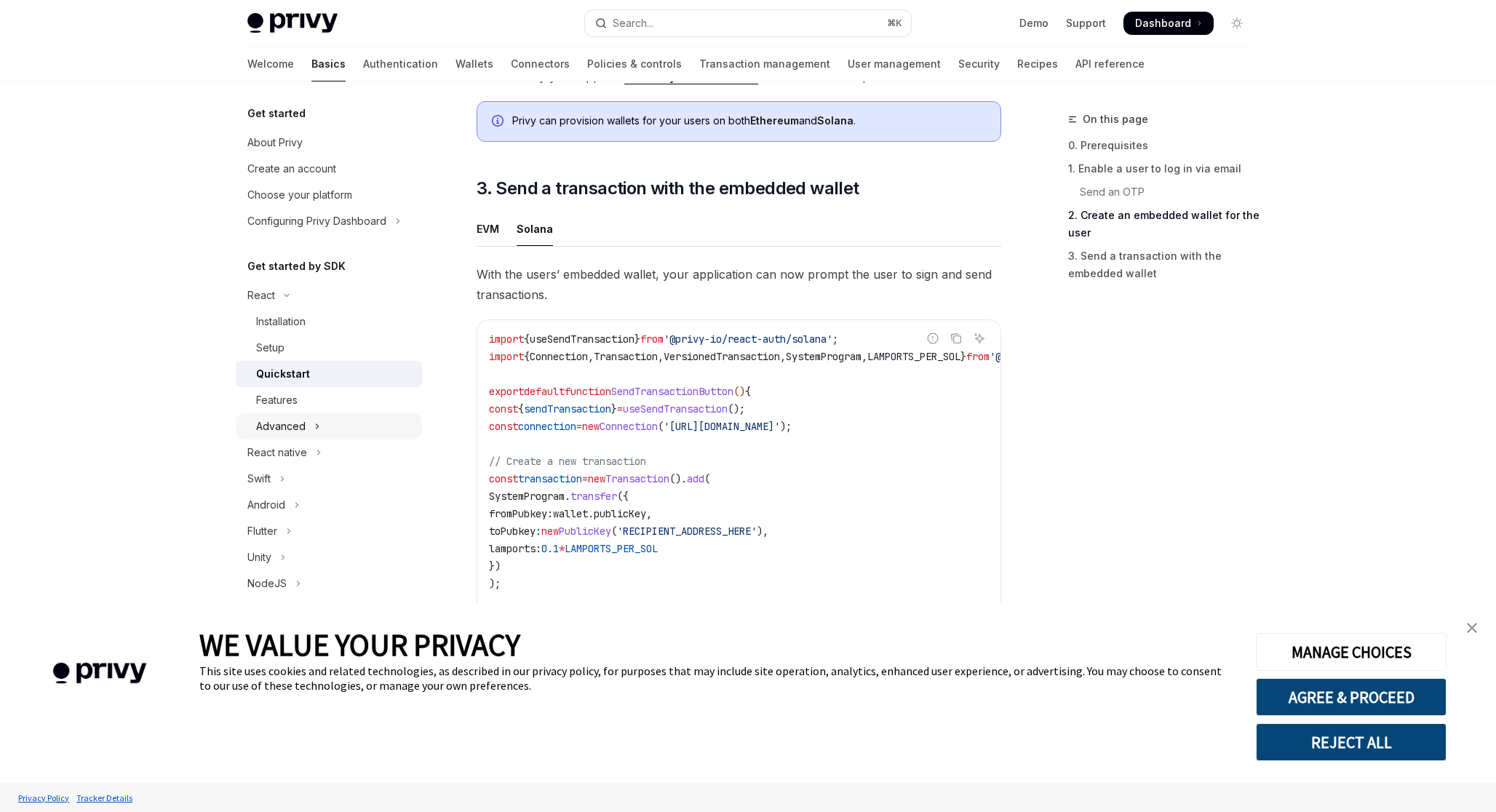
click at [286, 427] on div "Advanced" at bounding box center [281, 427] width 50 height 18
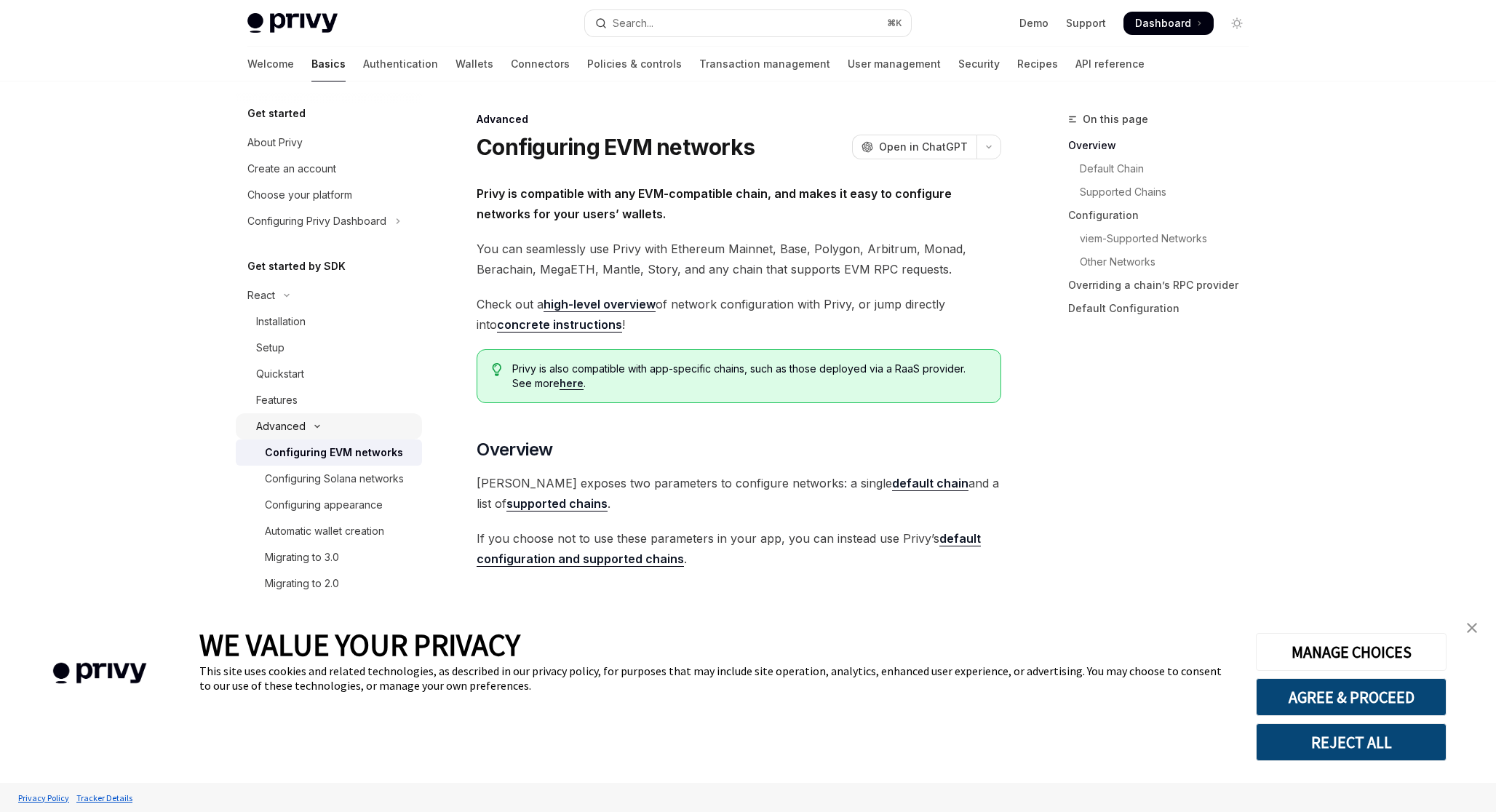
scroll to position [12, 0]
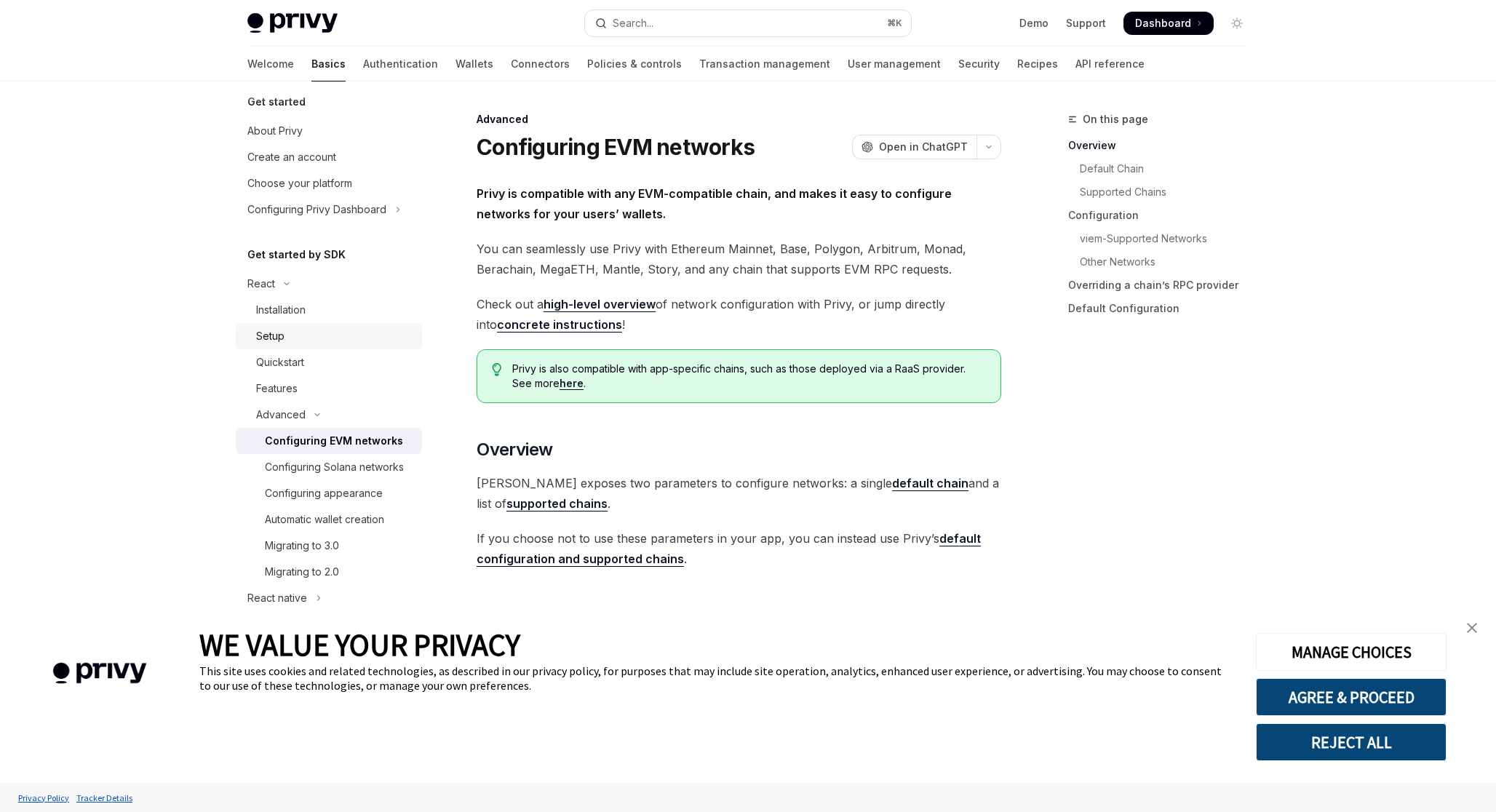
click at [267, 341] on div "Setup" at bounding box center [270, 337] width 29 height 18
type textarea "*"
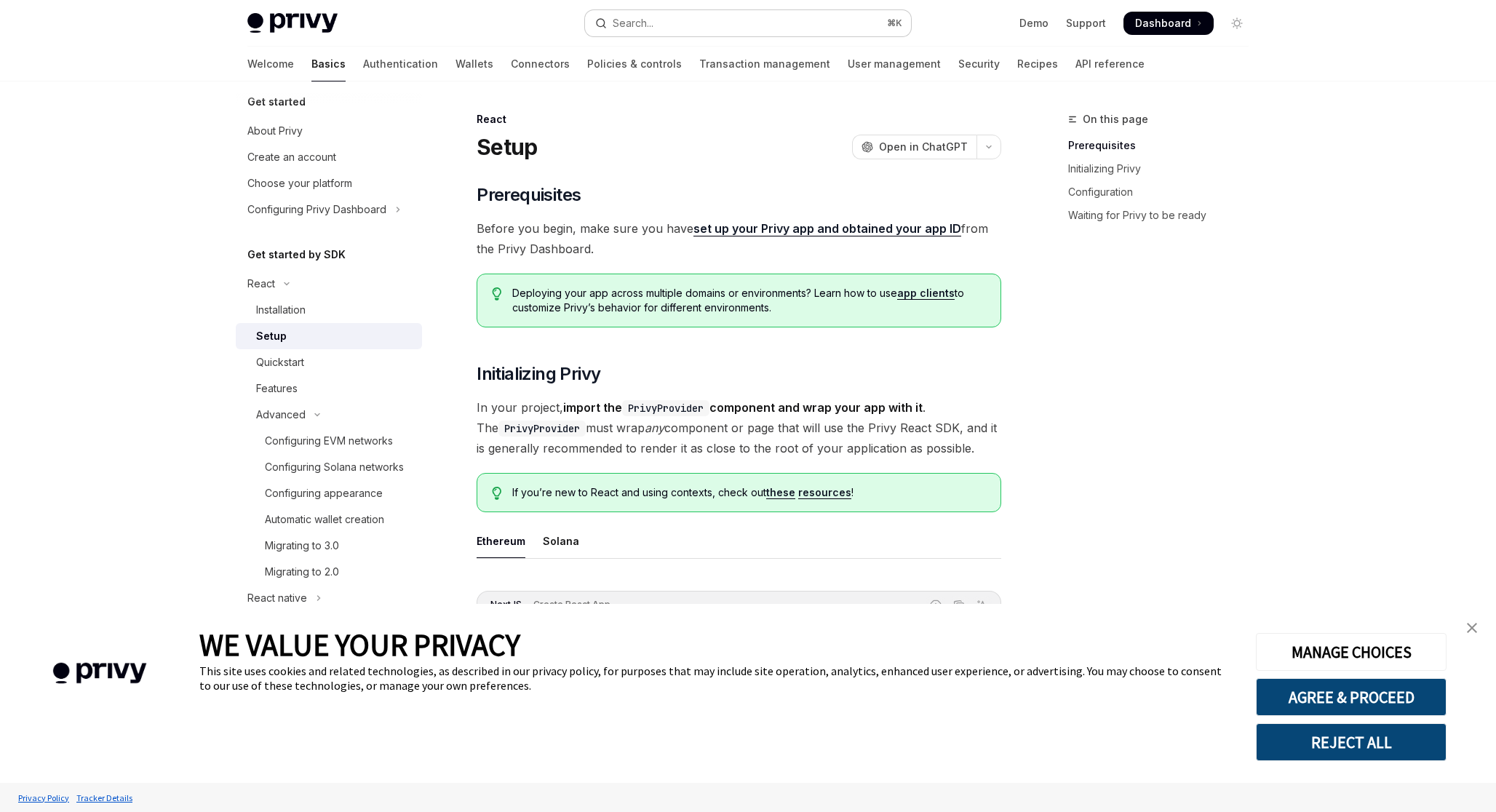
click at [641, 35] on button "Search... ⌘ K" at bounding box center [748, 23] width 326 height 26
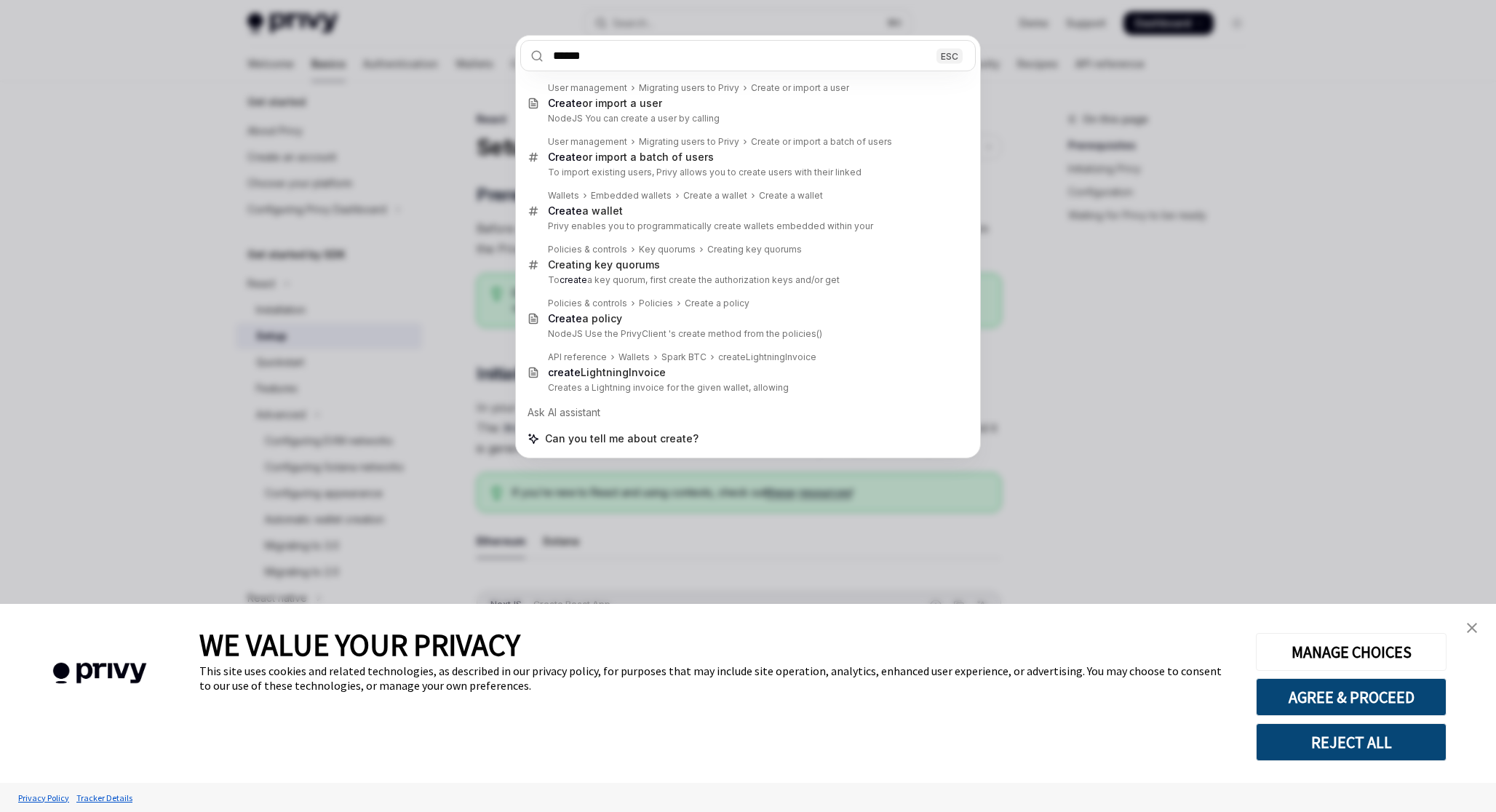
type input "******"
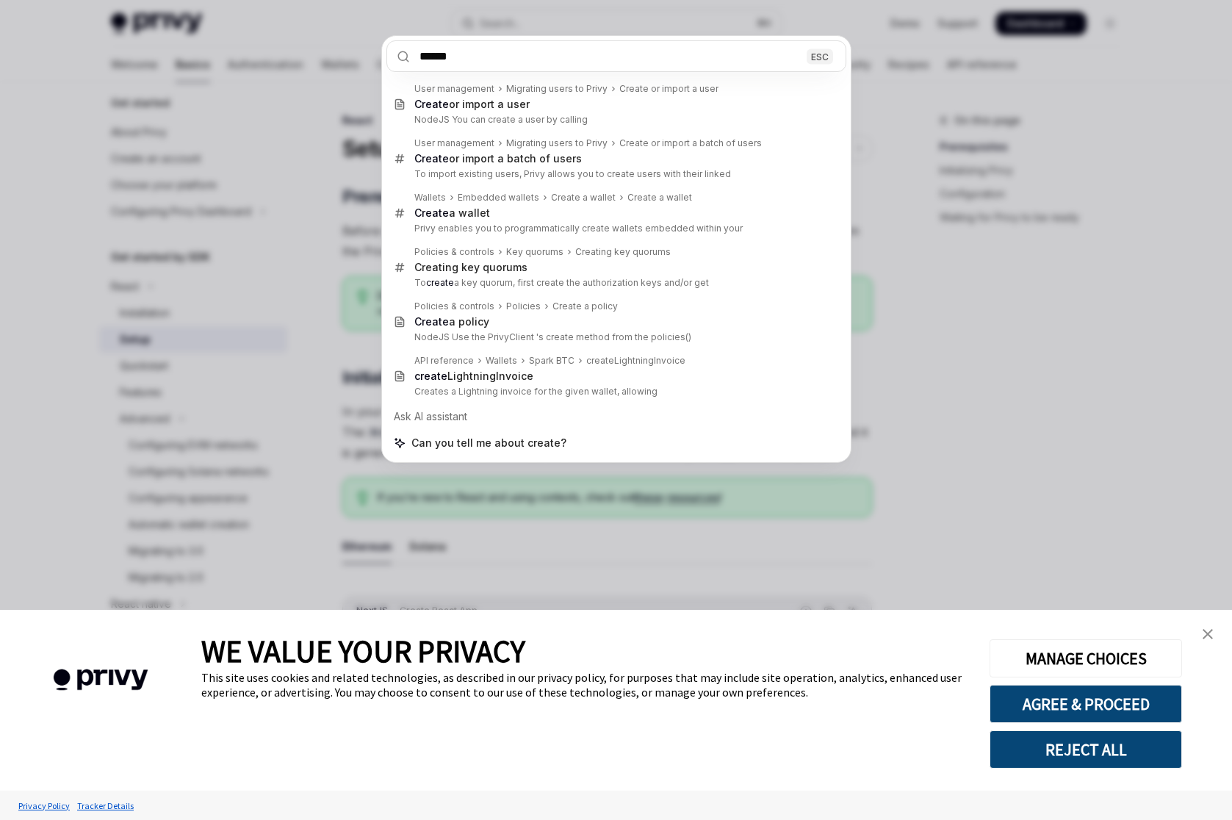
click at [1041, 262] on div "****** ESC User management Migrating users to Privy Create or import a user Cre…" at bounding box center [616, 410] width 1232 height 820
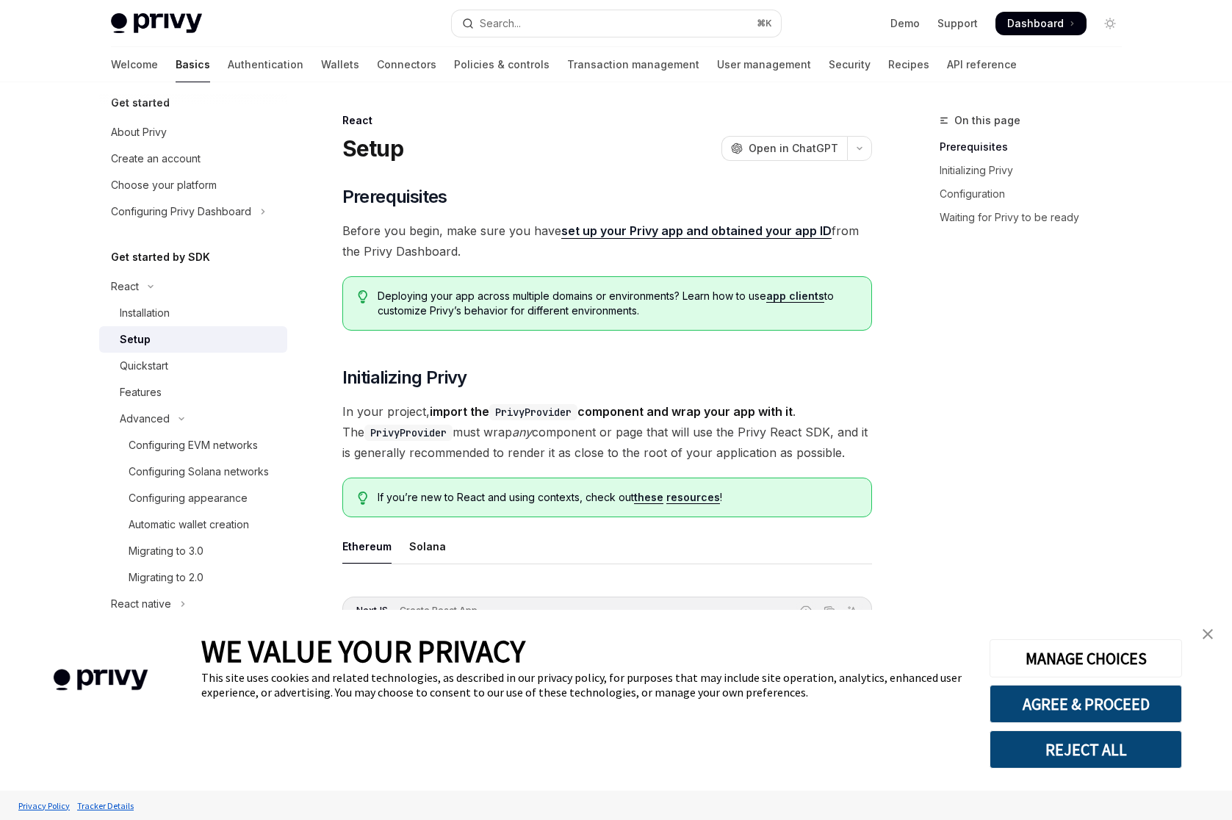
type textarea "*"
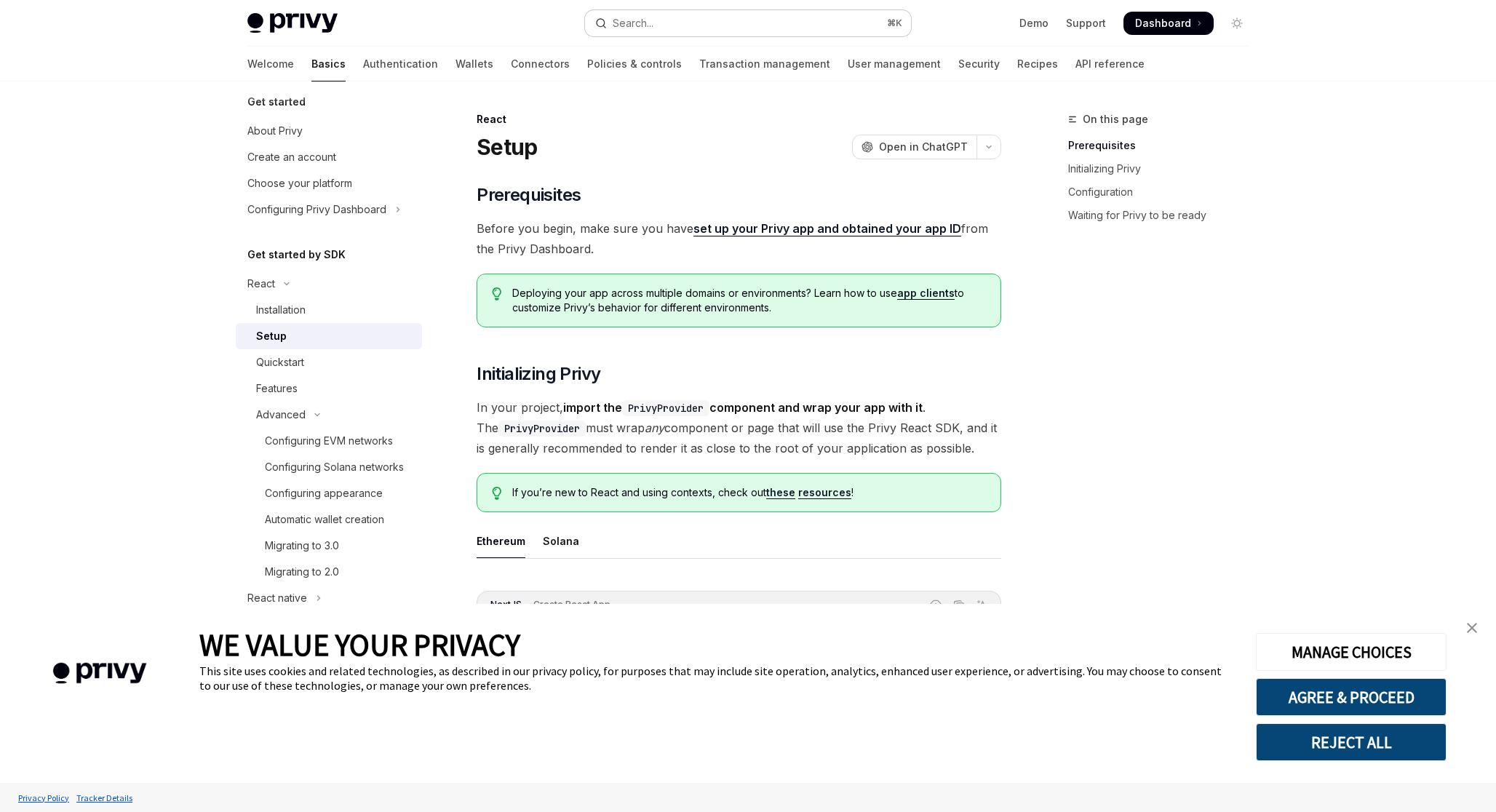
click at [818, 21] on button "Search... ⌘ K" at bounding box center [748, 23] width 326 height 26
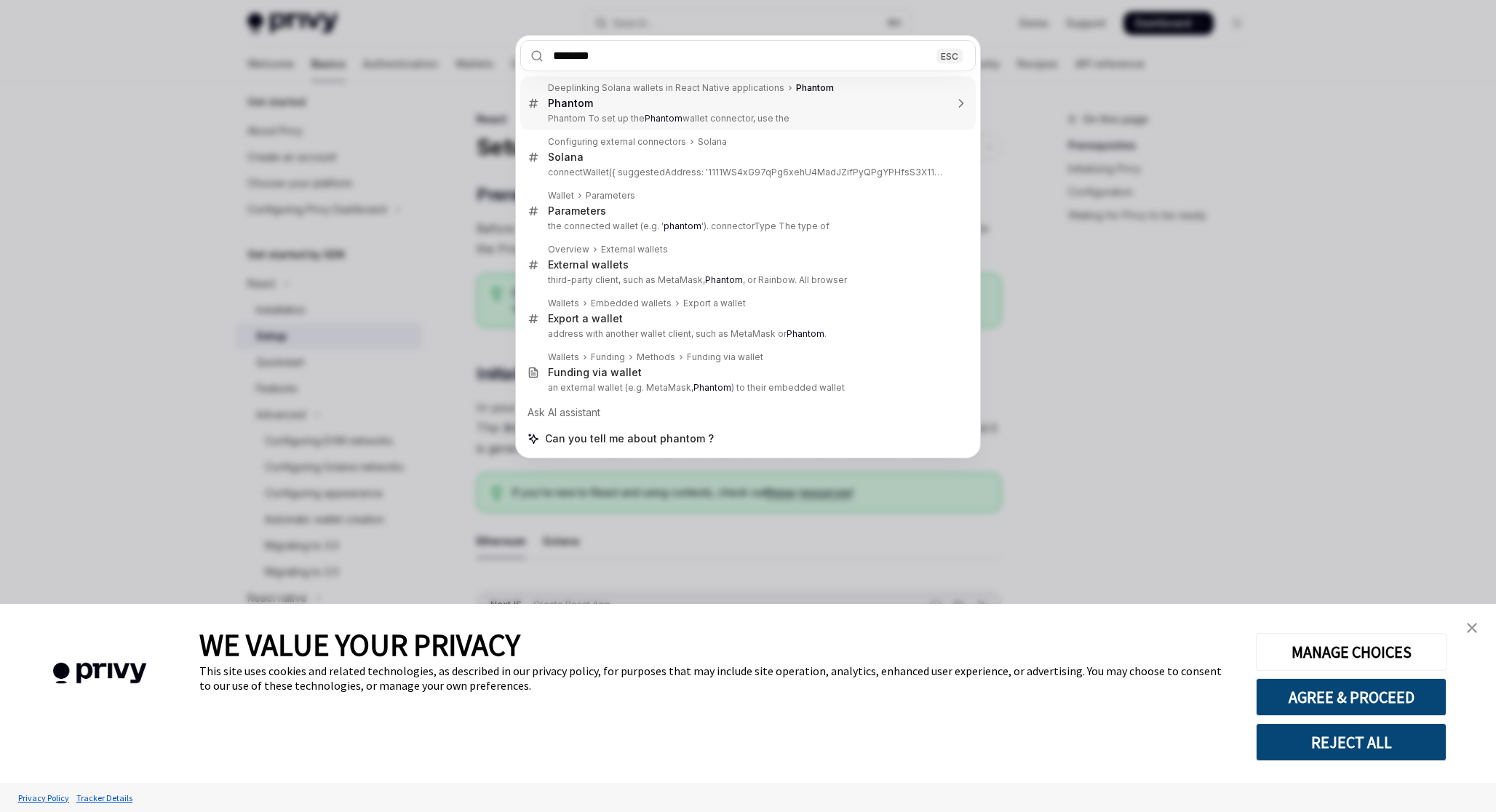
type input "*******"
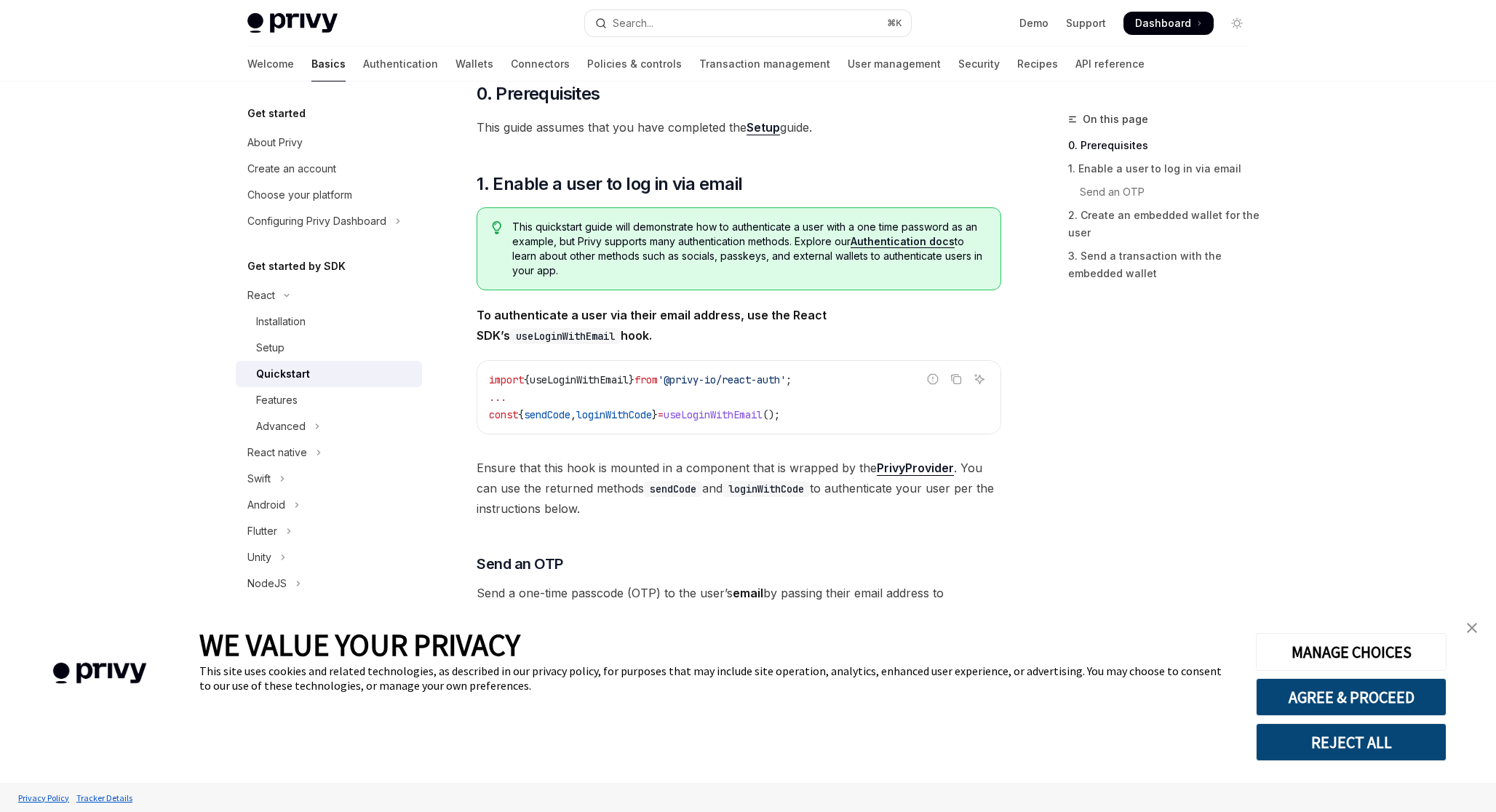
scroll to position [132, 0]
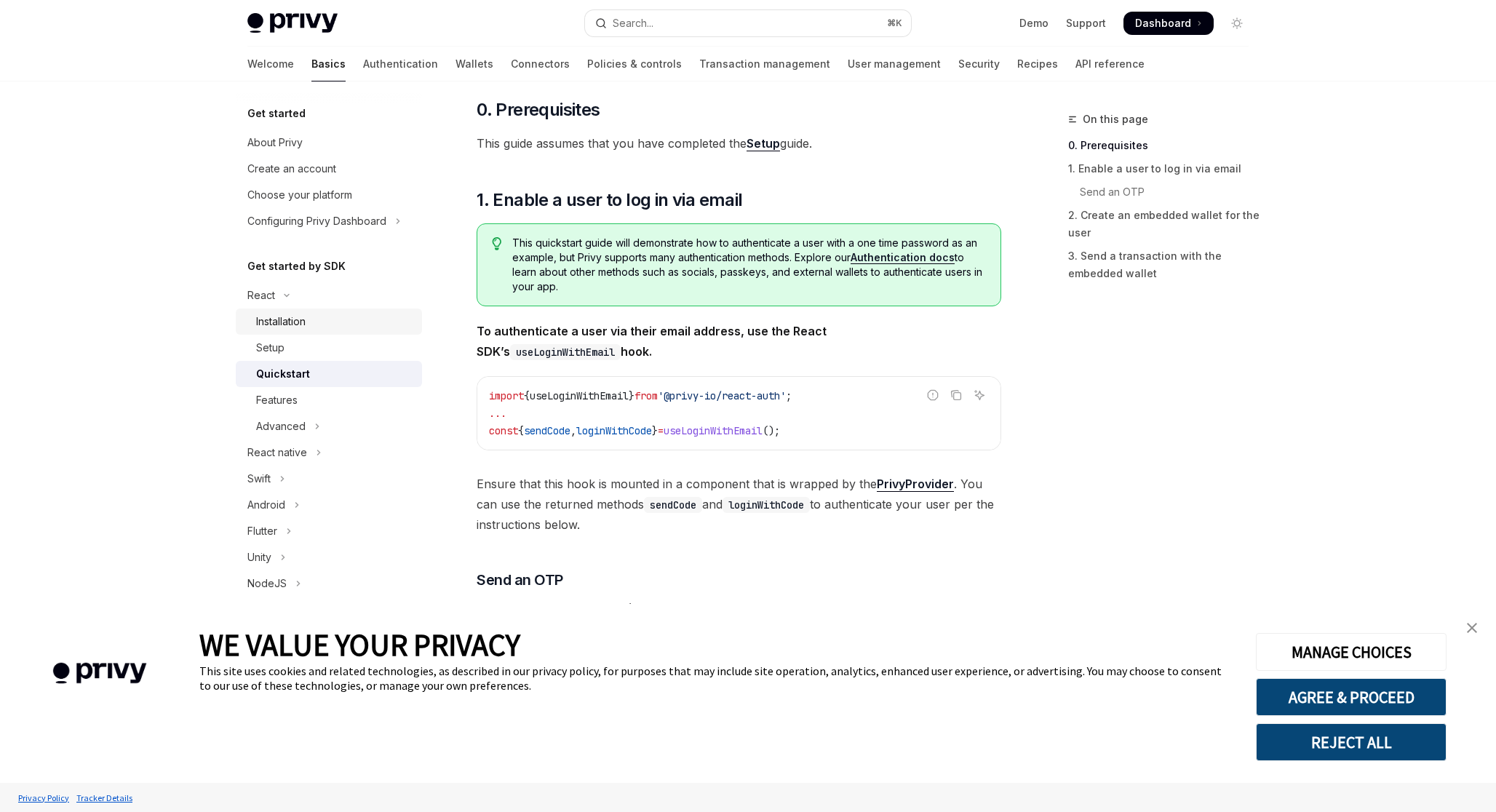
click at [283, 325] on div "Installation" at bounding box center [281, 322] width 50 height 18
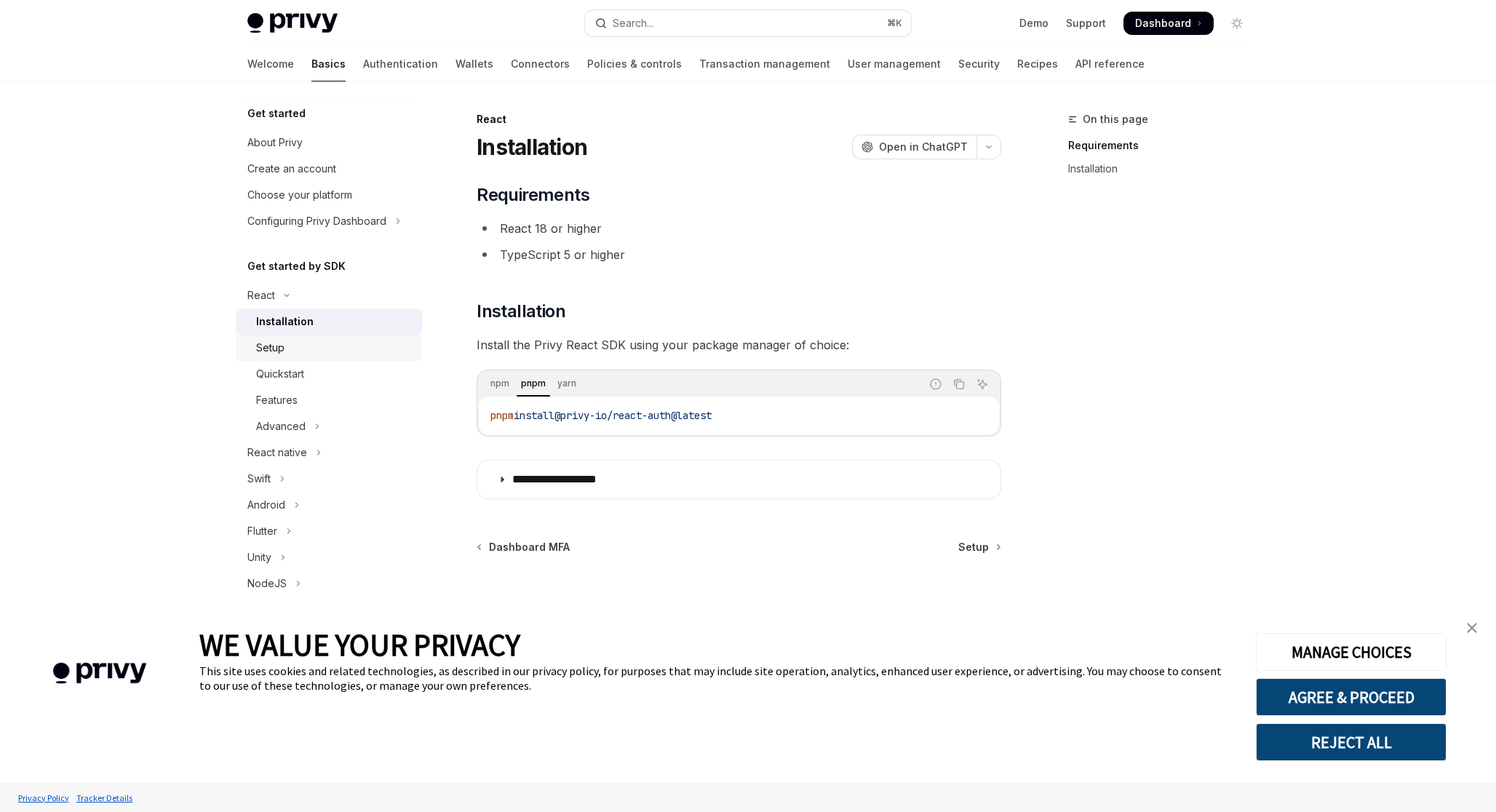
click at [293, 344] on div "Setup" at bounding box center [335, 348] width 158 height 18
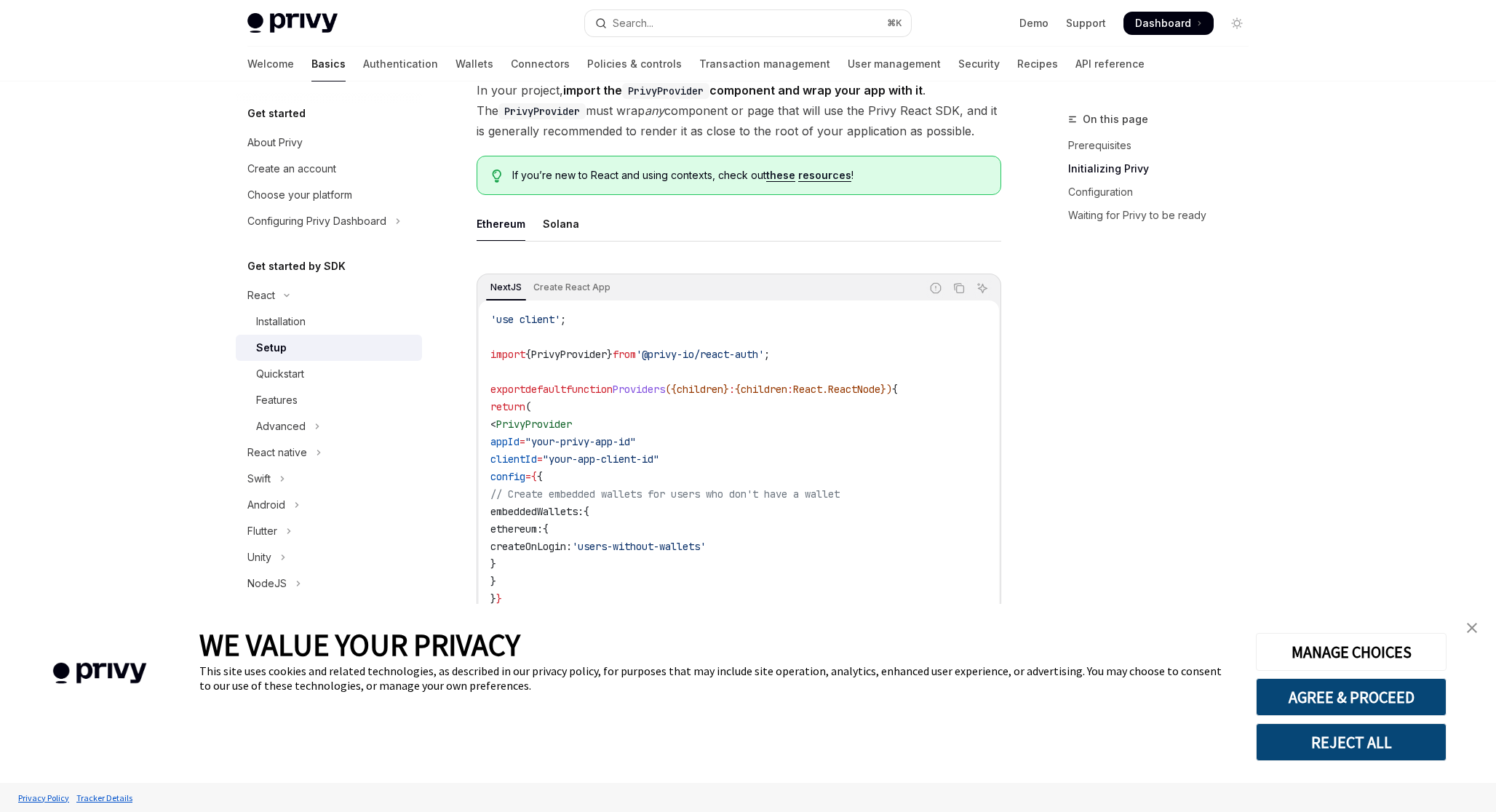
scroll to position [223, 0]
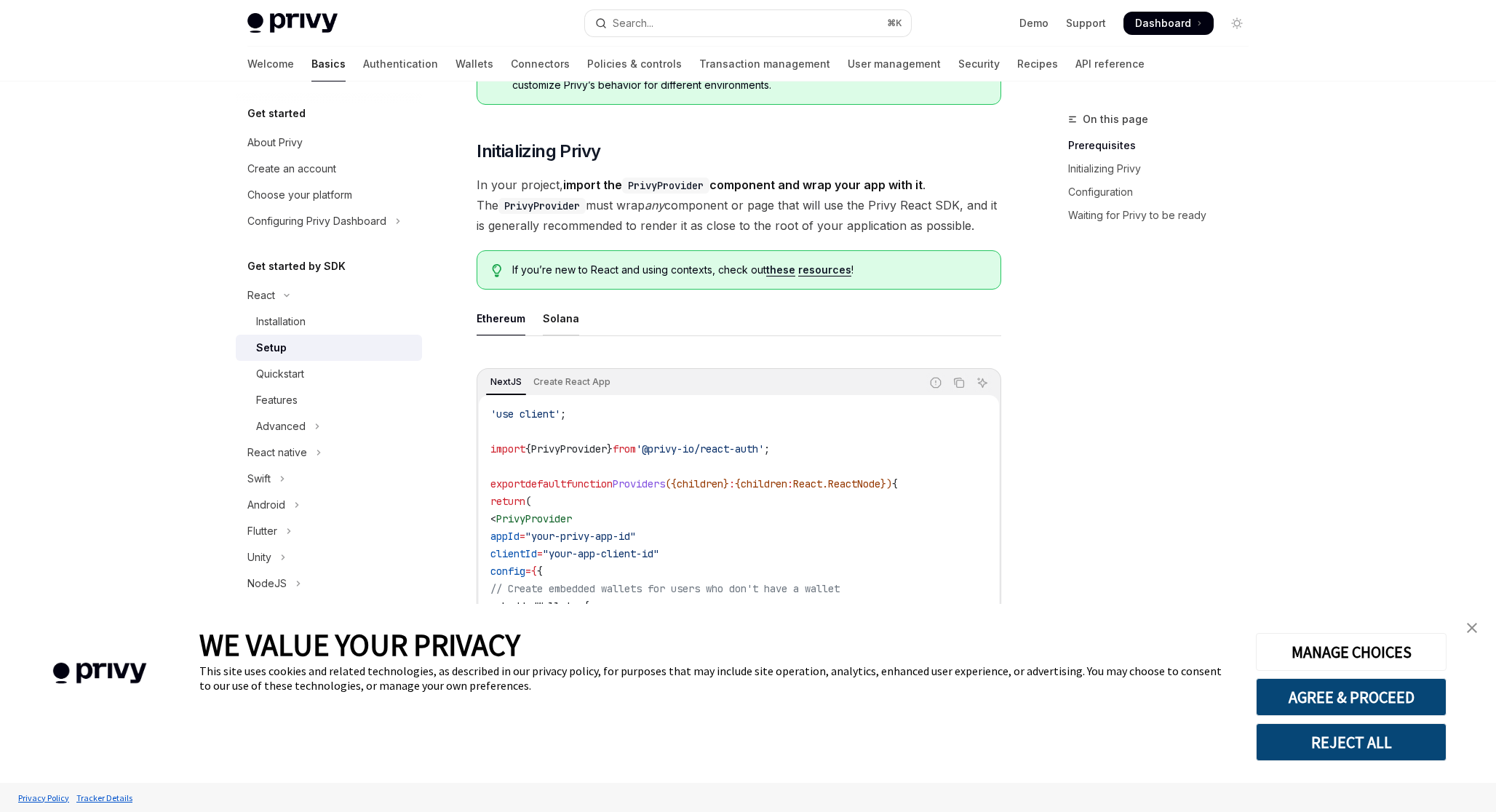
click at [558, 311] on div "Solana" at bounding box center [561, 318] width 37 height 35
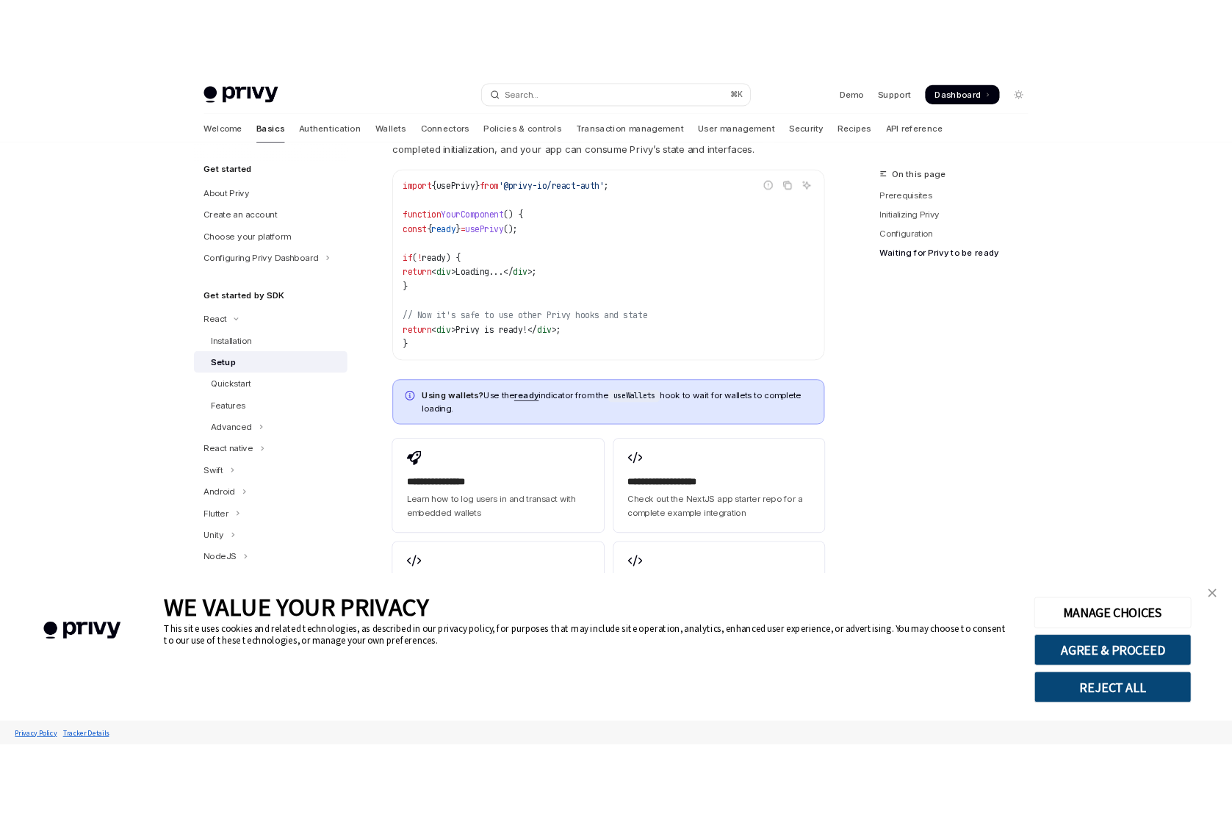
scroll to position [1751, 0]
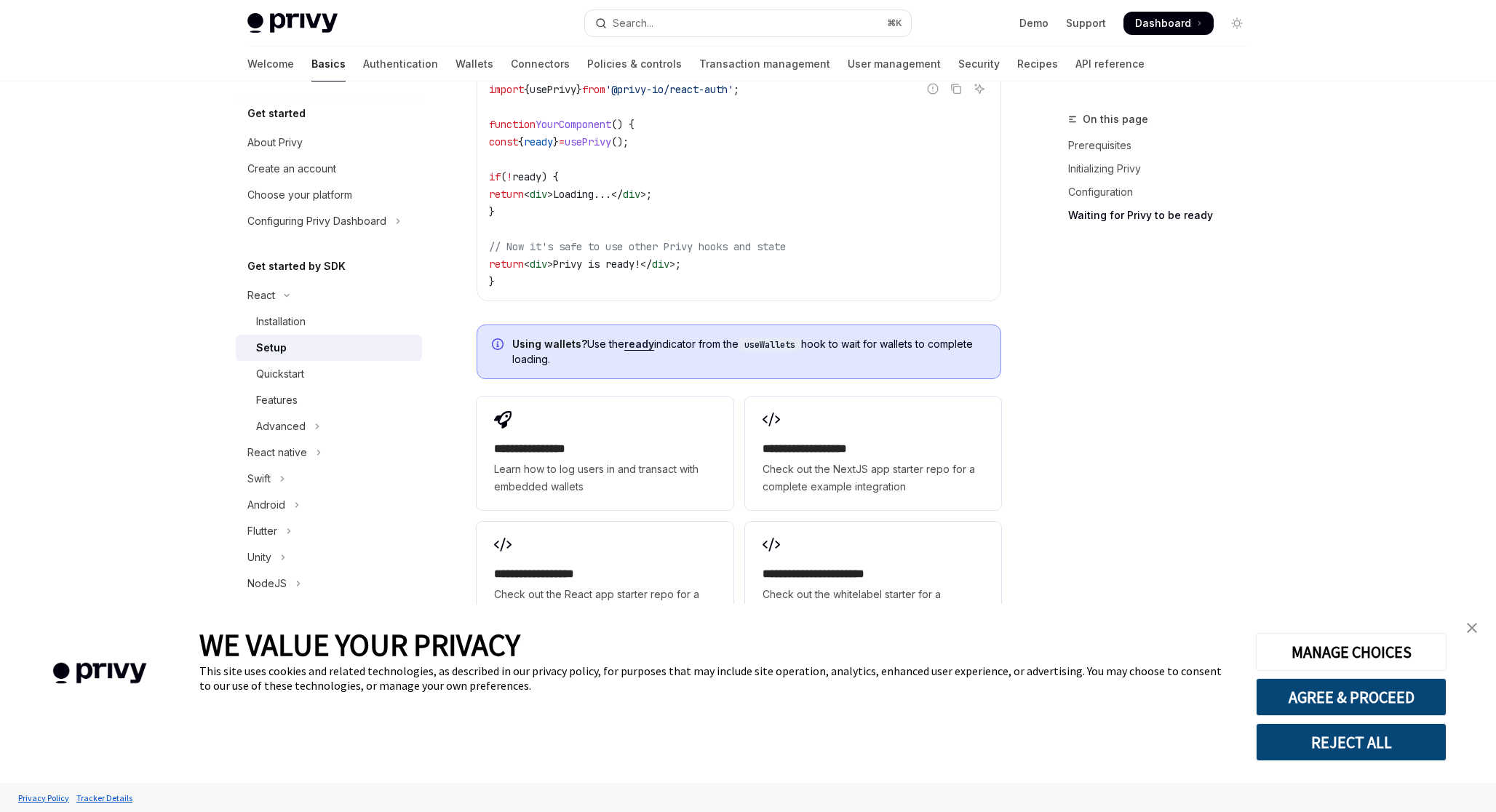
type textarea "*"
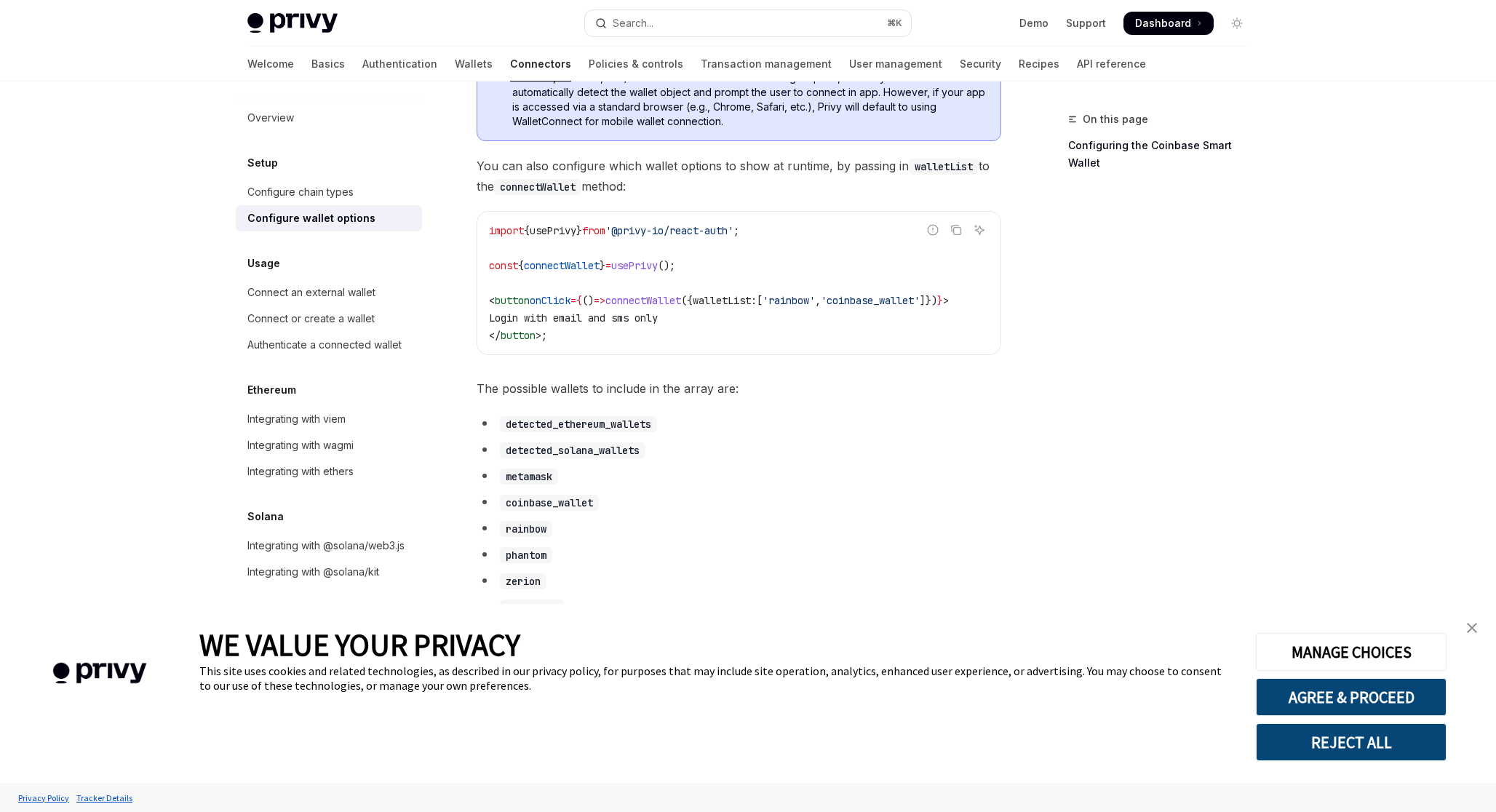
scroll to position [512, 0]
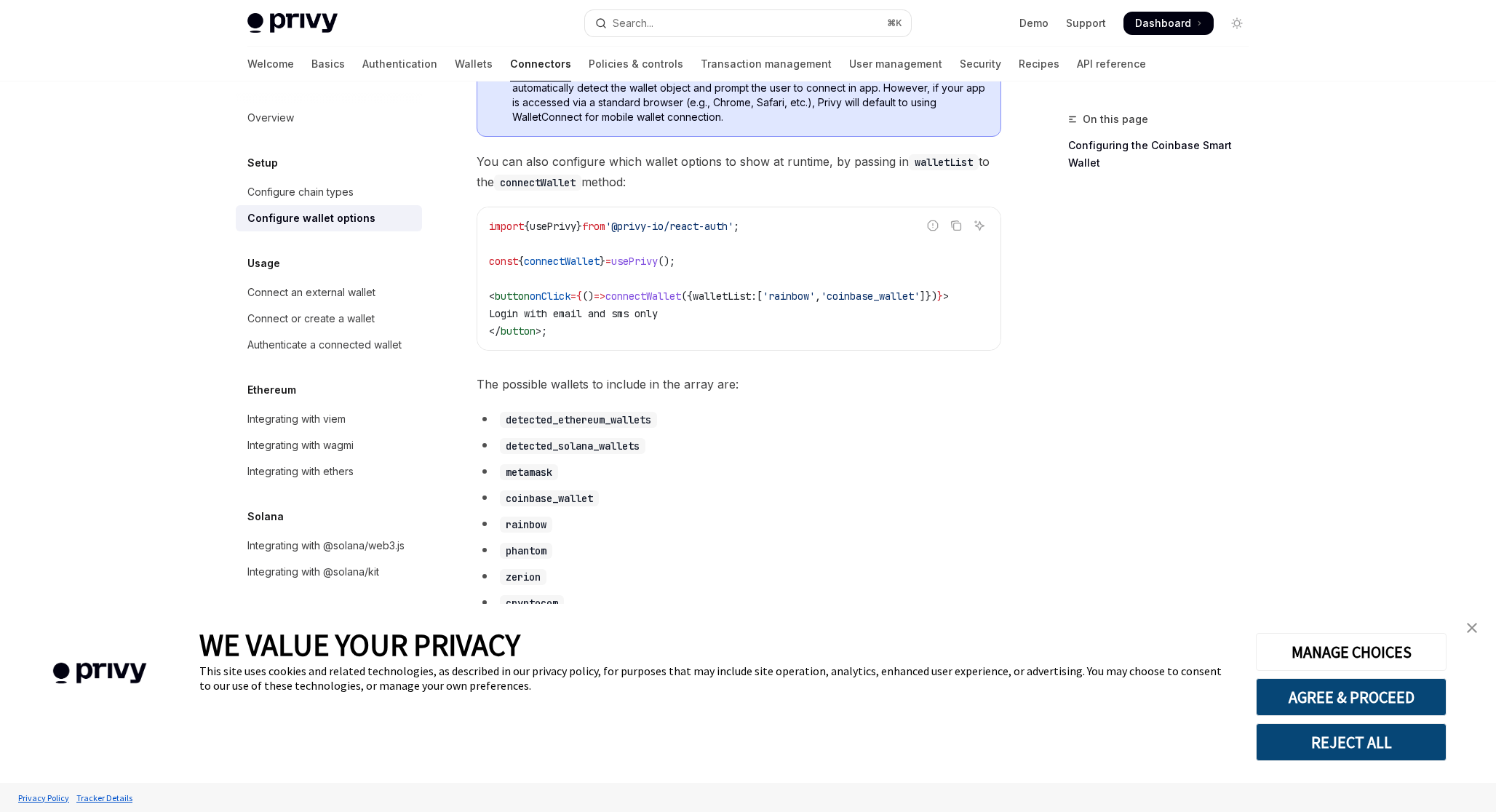
click at [563, 454] on code "detected_solana_wallets" at bounding box center [573, 446] width 146 height 16
copy code "detected_solana_wallets"
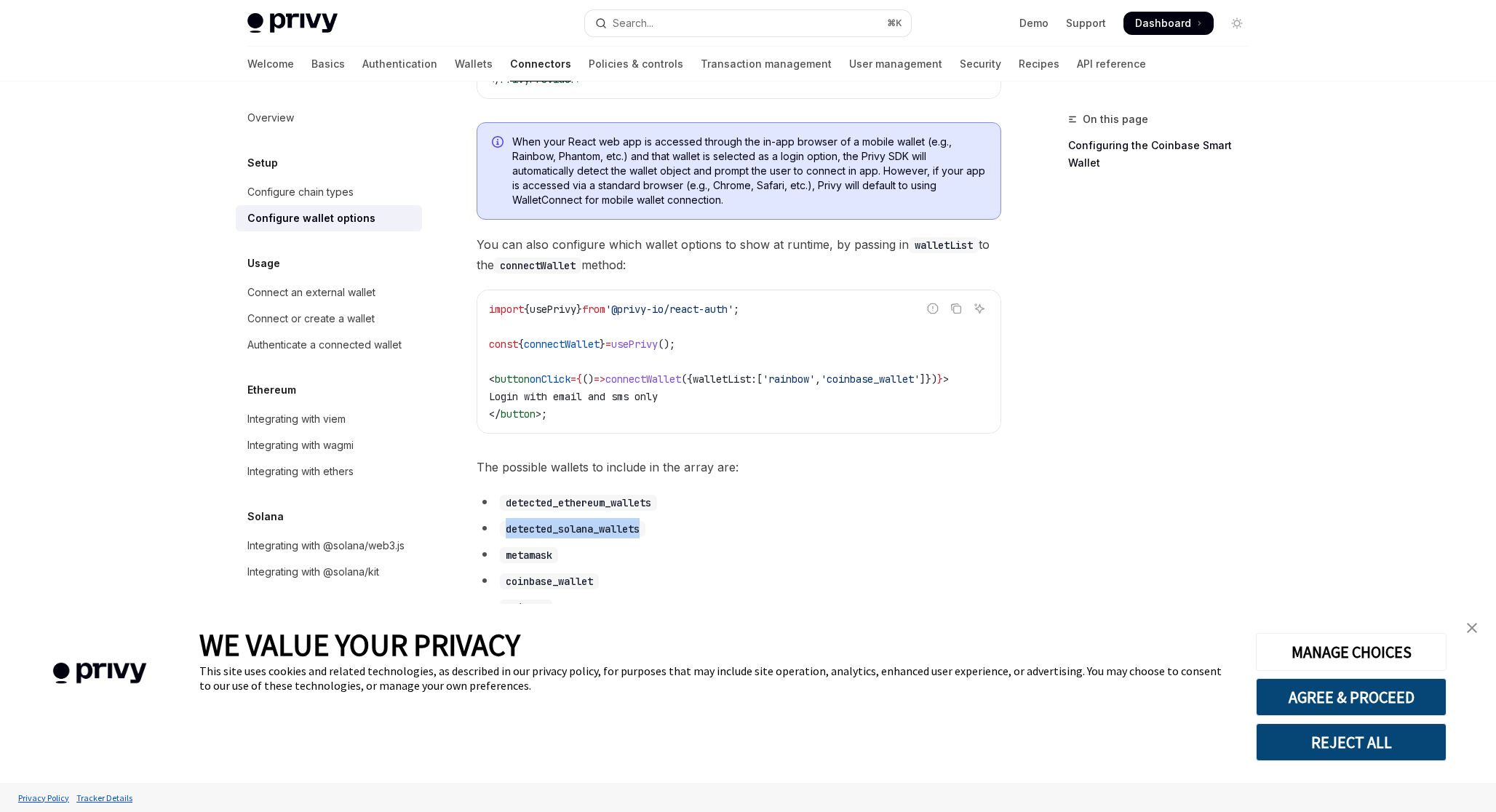
scroll to position [391, 0]
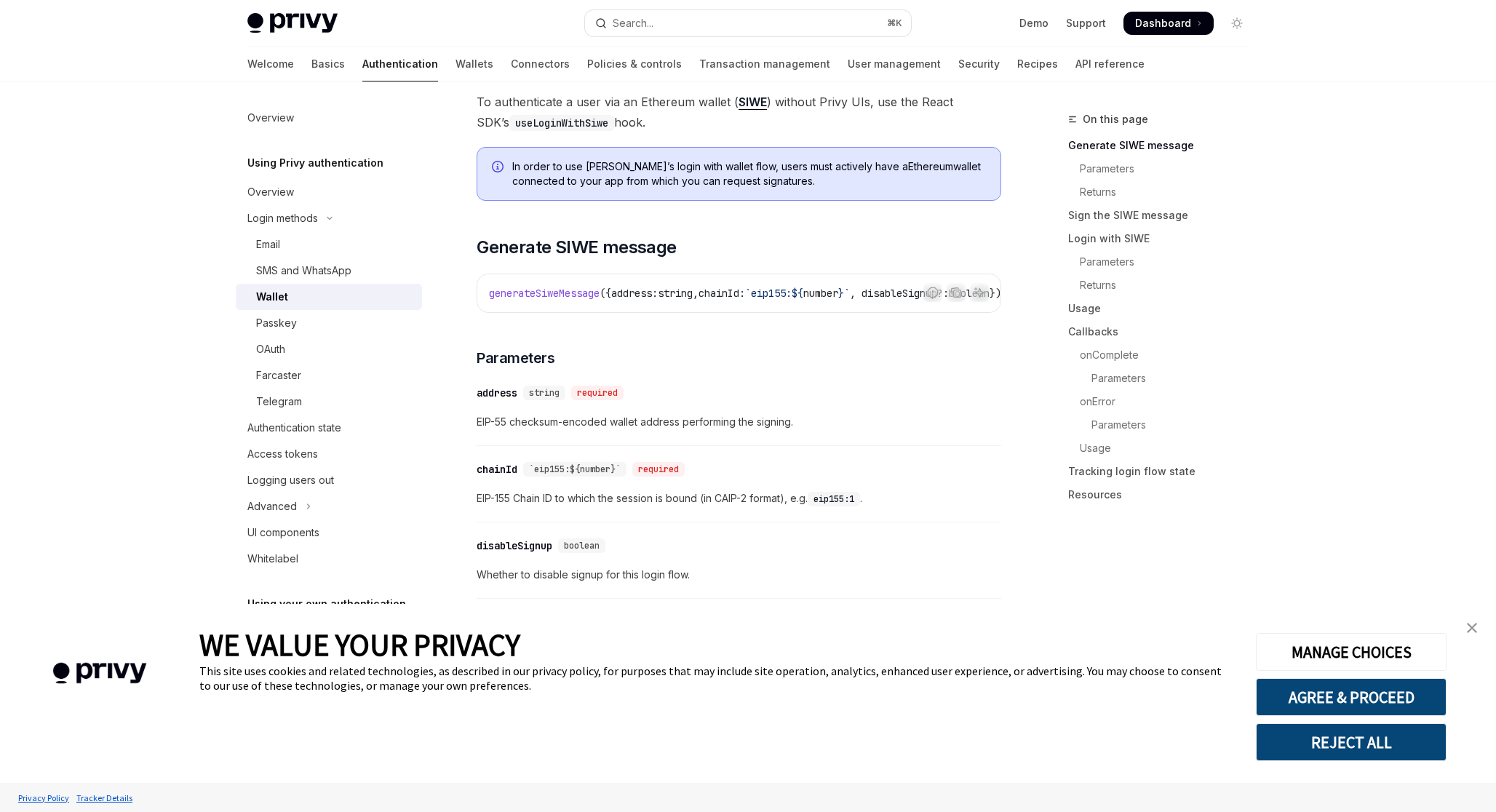
scroll to position [205, 0]
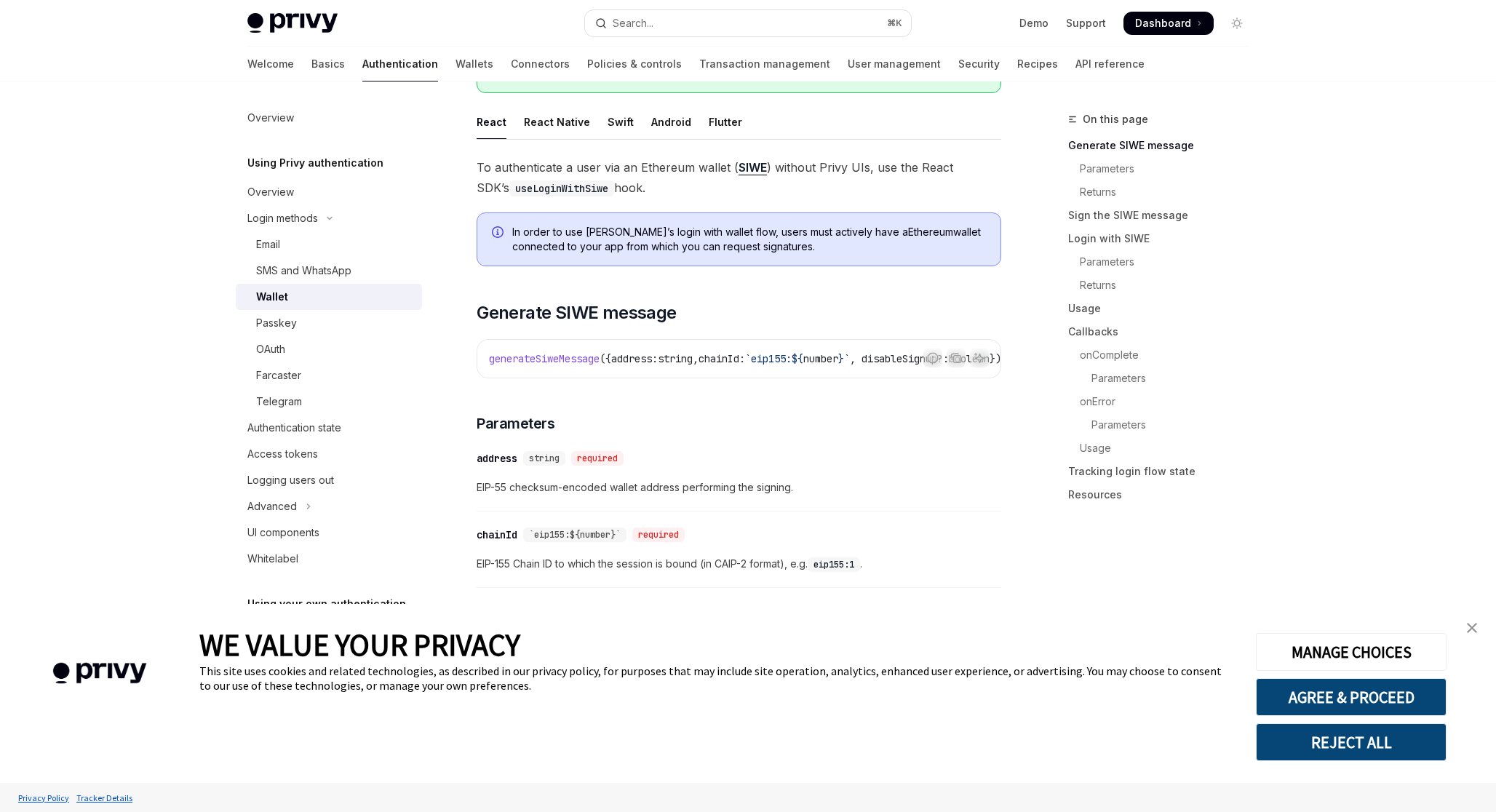
click at [562, 192] on code "useLoginWithSiwe" at bounding box center [562, 188] width 105 height 16
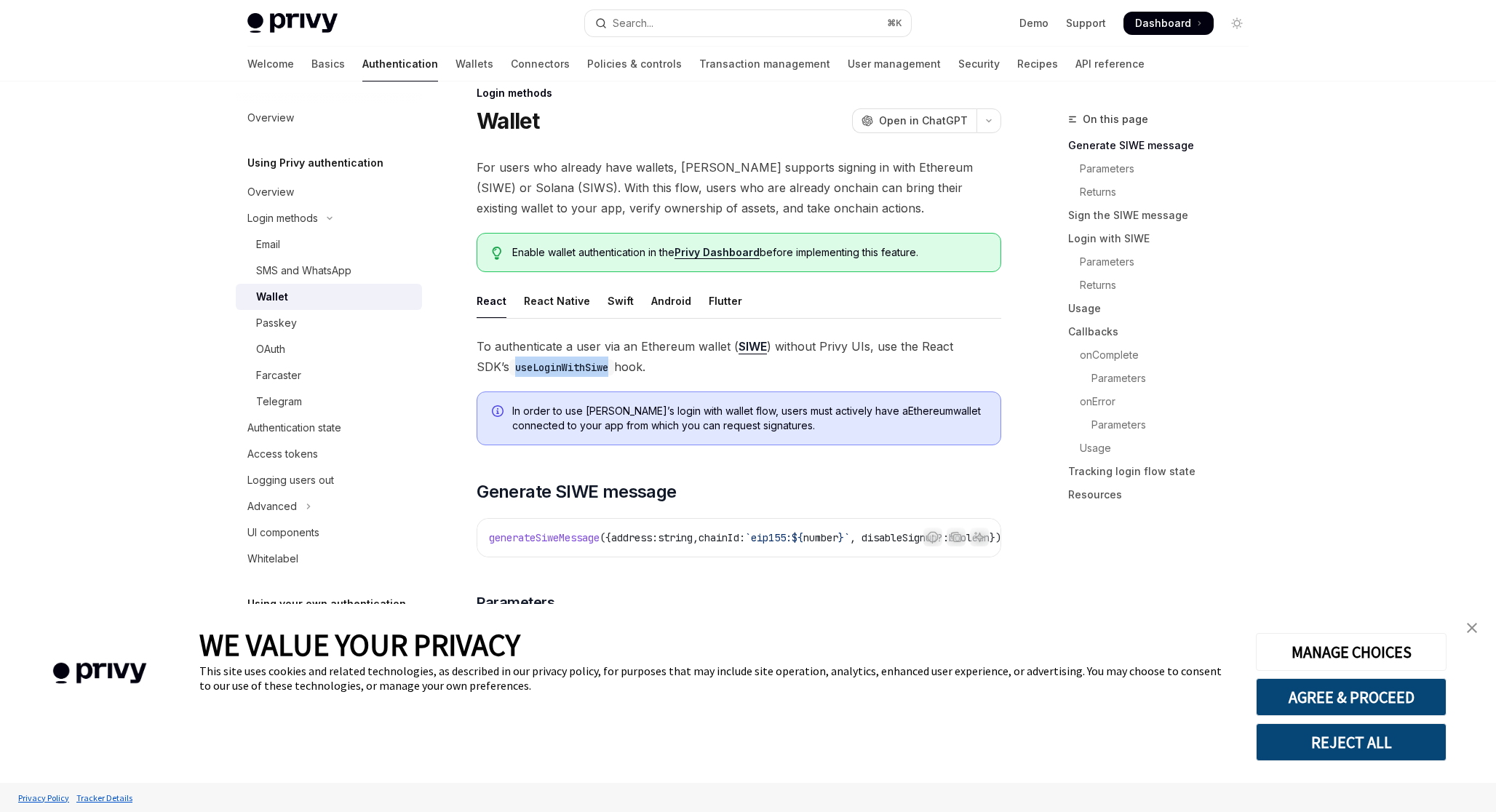
scroll to position [0, 0]
